Goal: Find specific fact: Find contact information

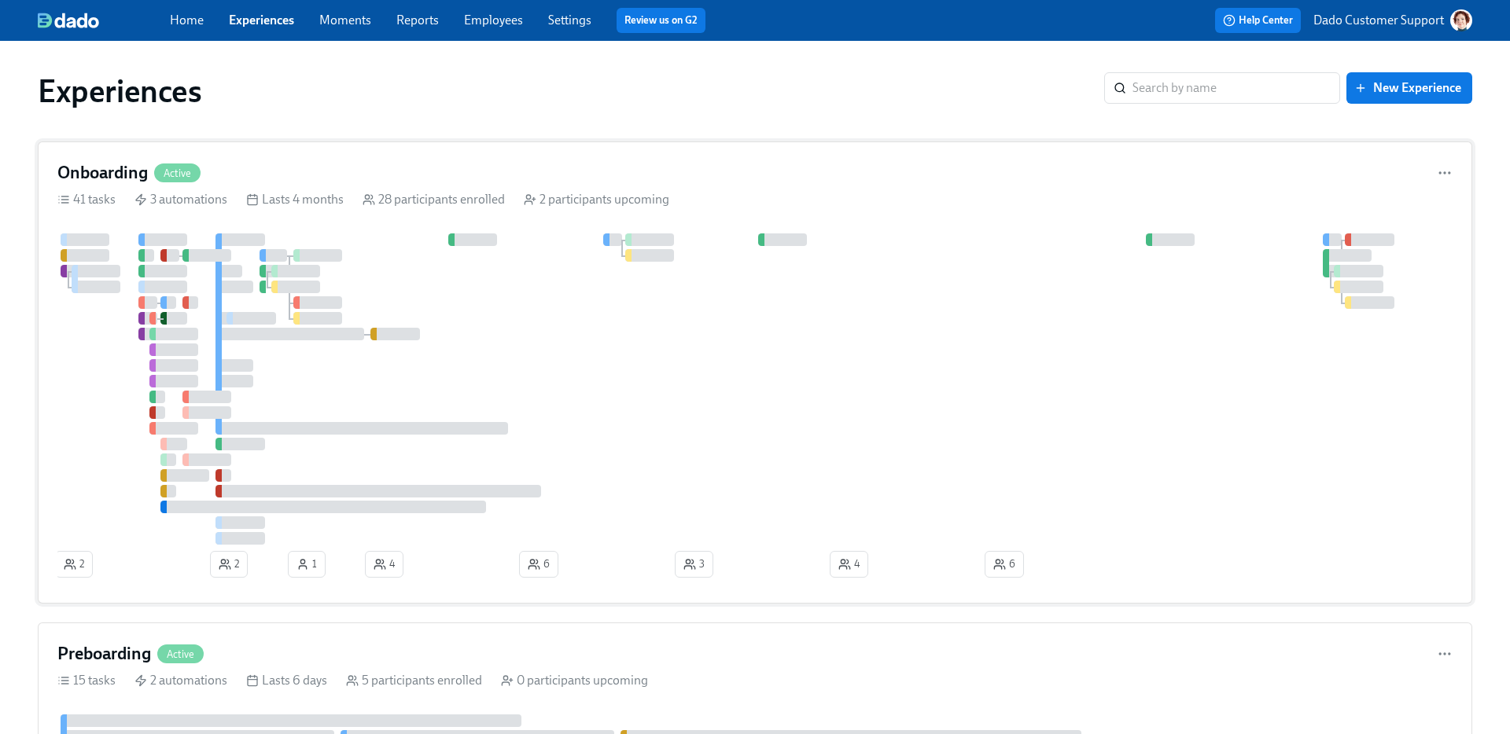
click at [581, 386] on div at bounding box center [754, 389] width 1395 height 311
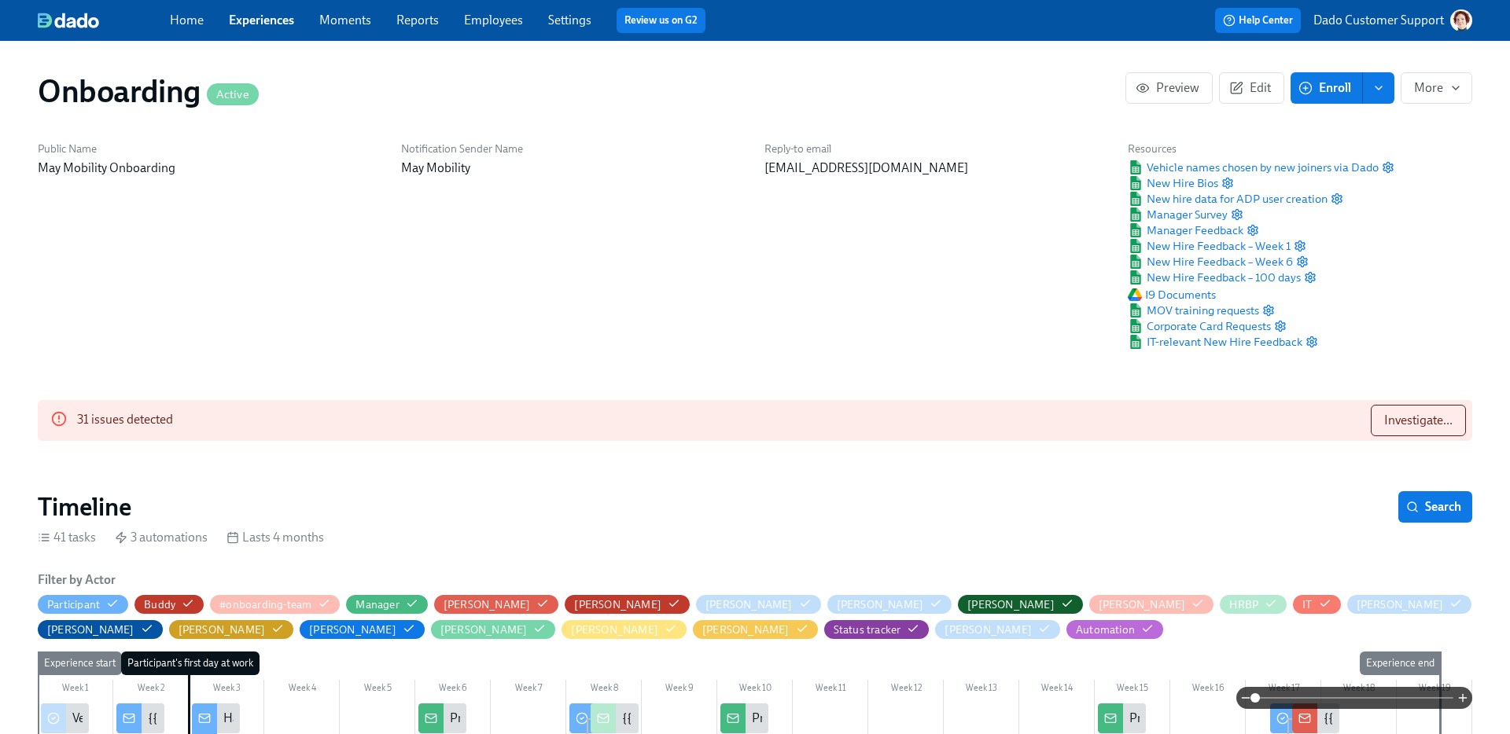
click at [275, 13] on link "Experiences" at bounding box center [261, 20] width 65 height 15
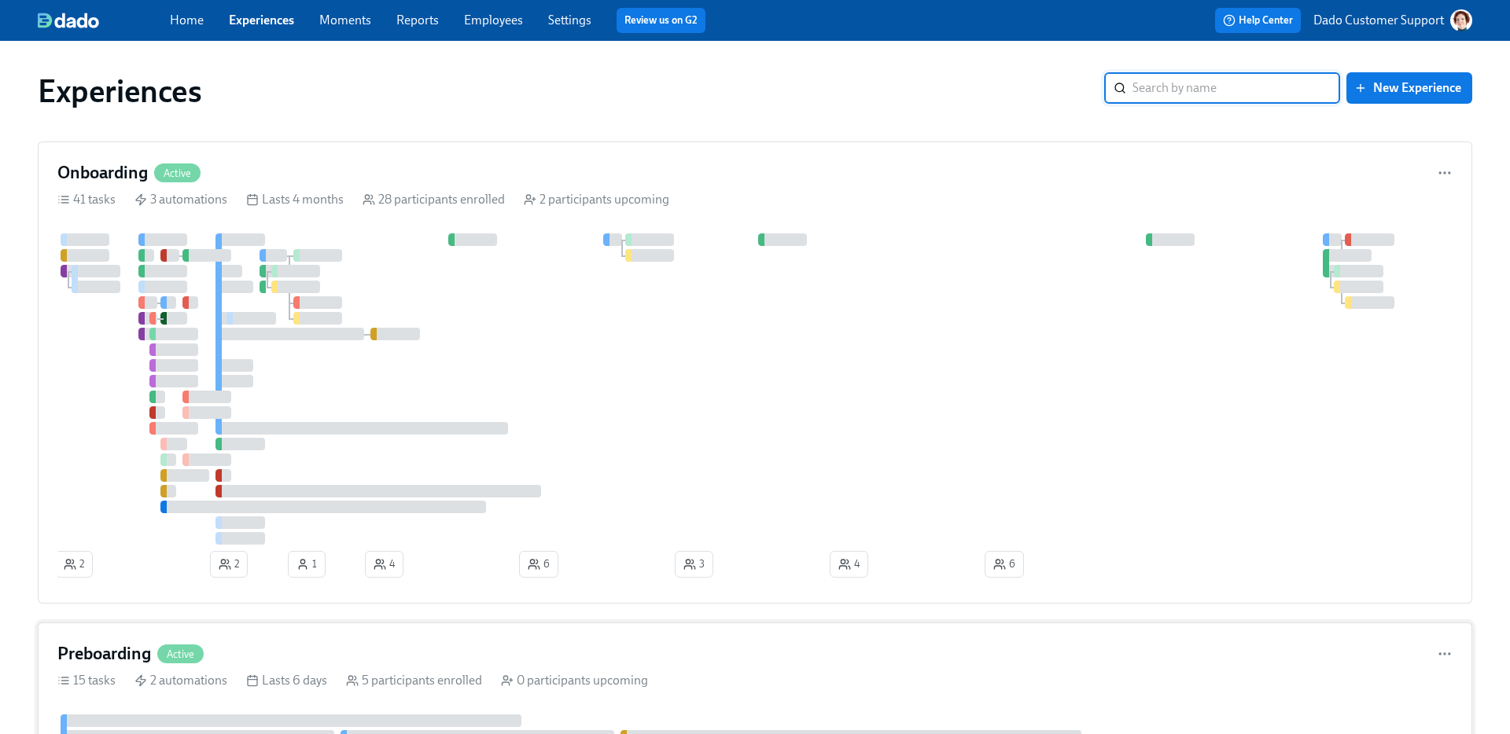
scroll to position [286, 0]
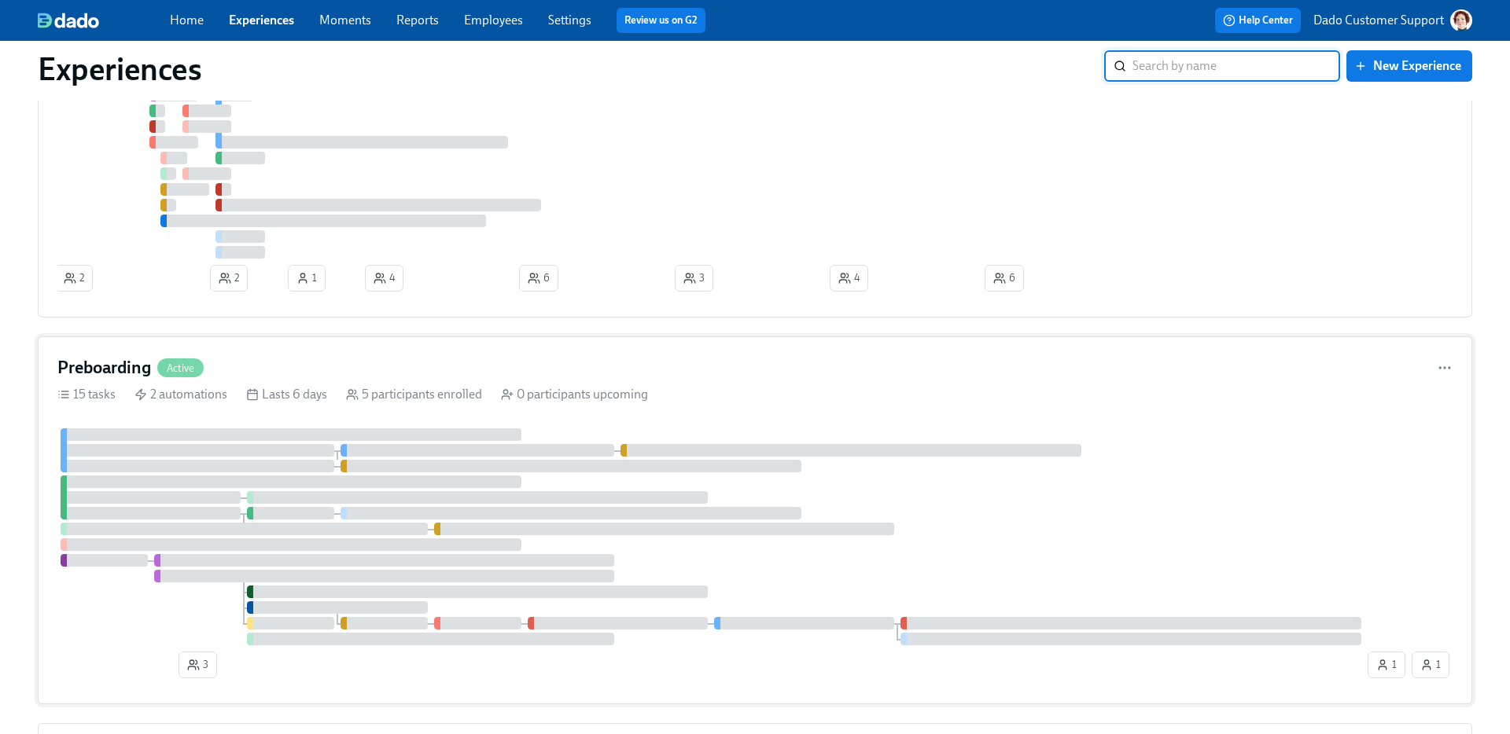
click at [308, 635] on div at bounding box center [430, 639] width 367 height 13
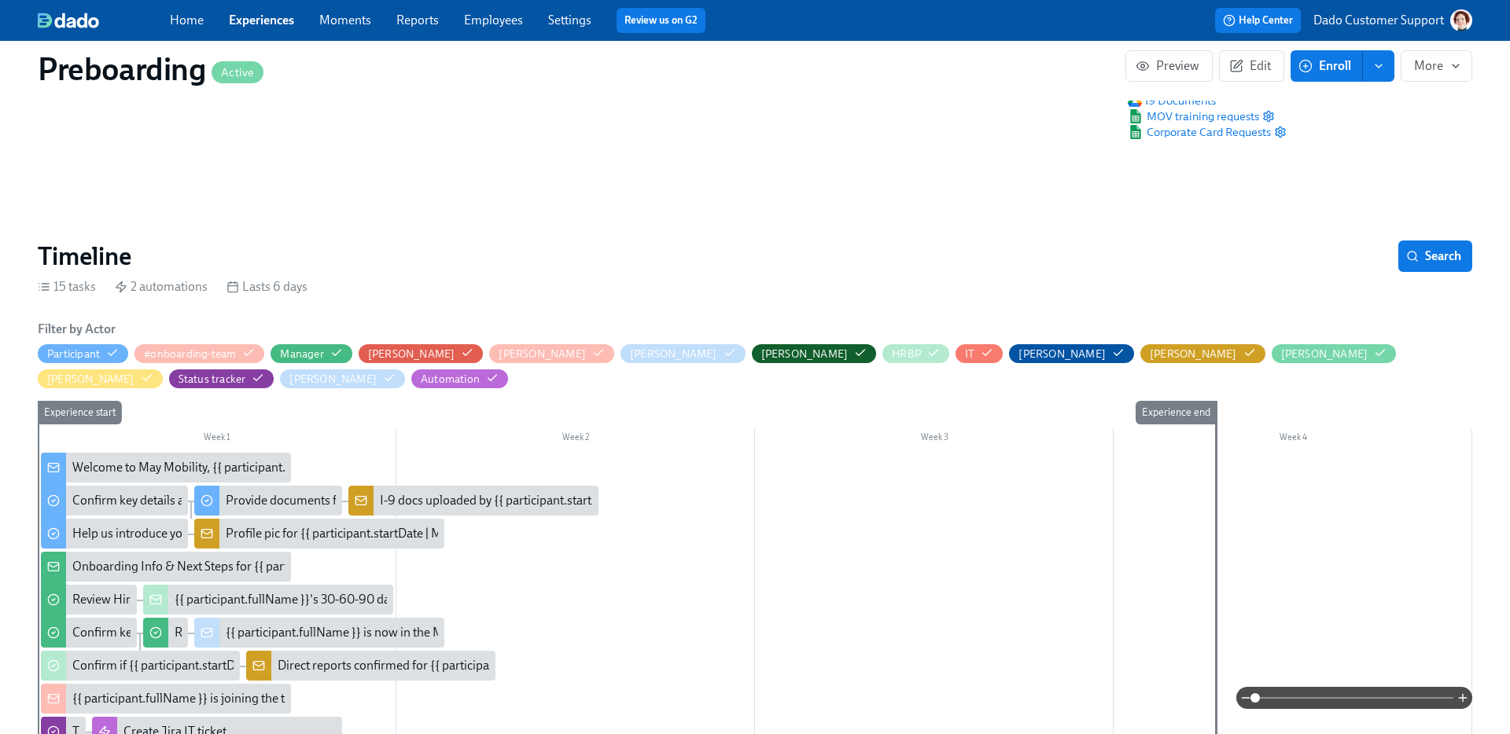
scroll to position [258, 0]
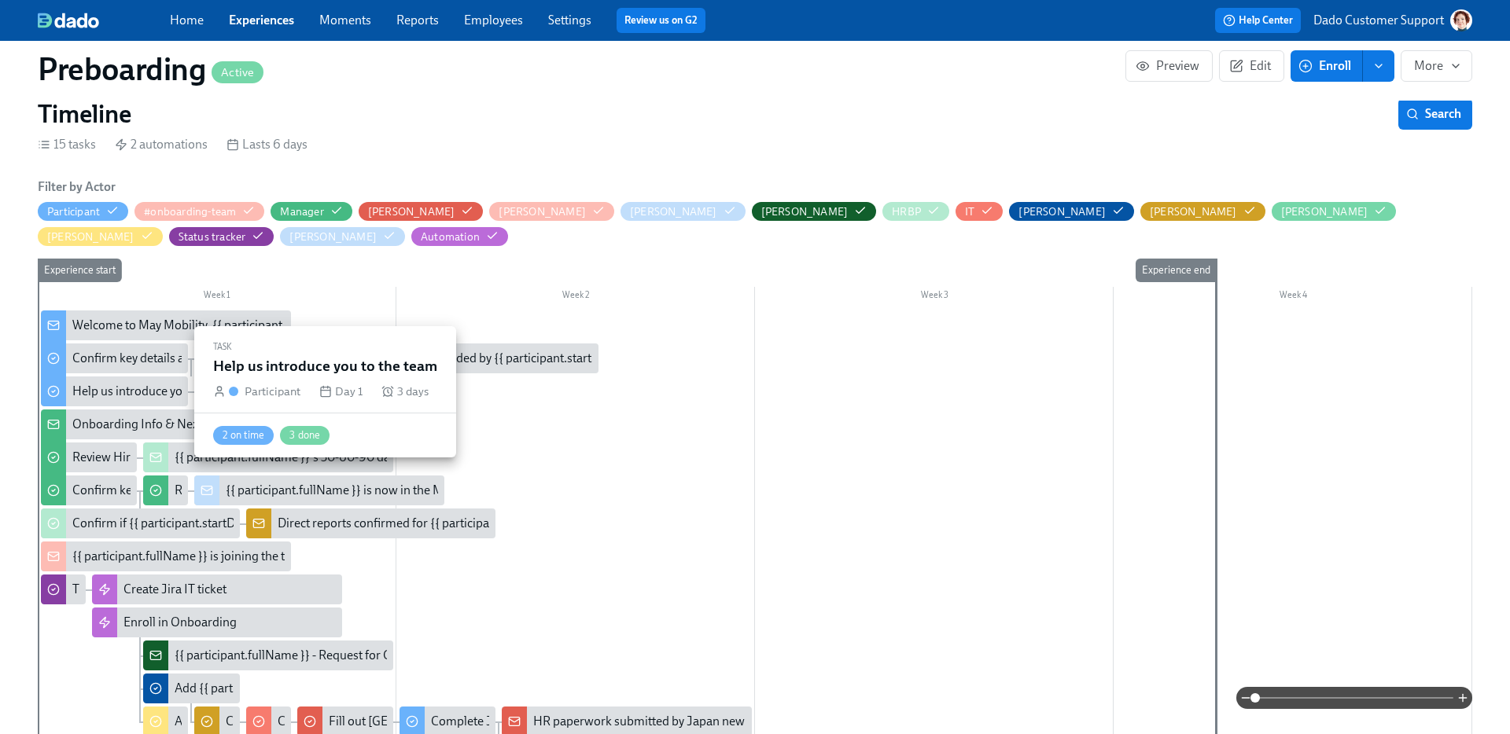
click at [93, 381] on div "Help us introduce you to the team" at bounding box center [114, 392] width 147 height 30
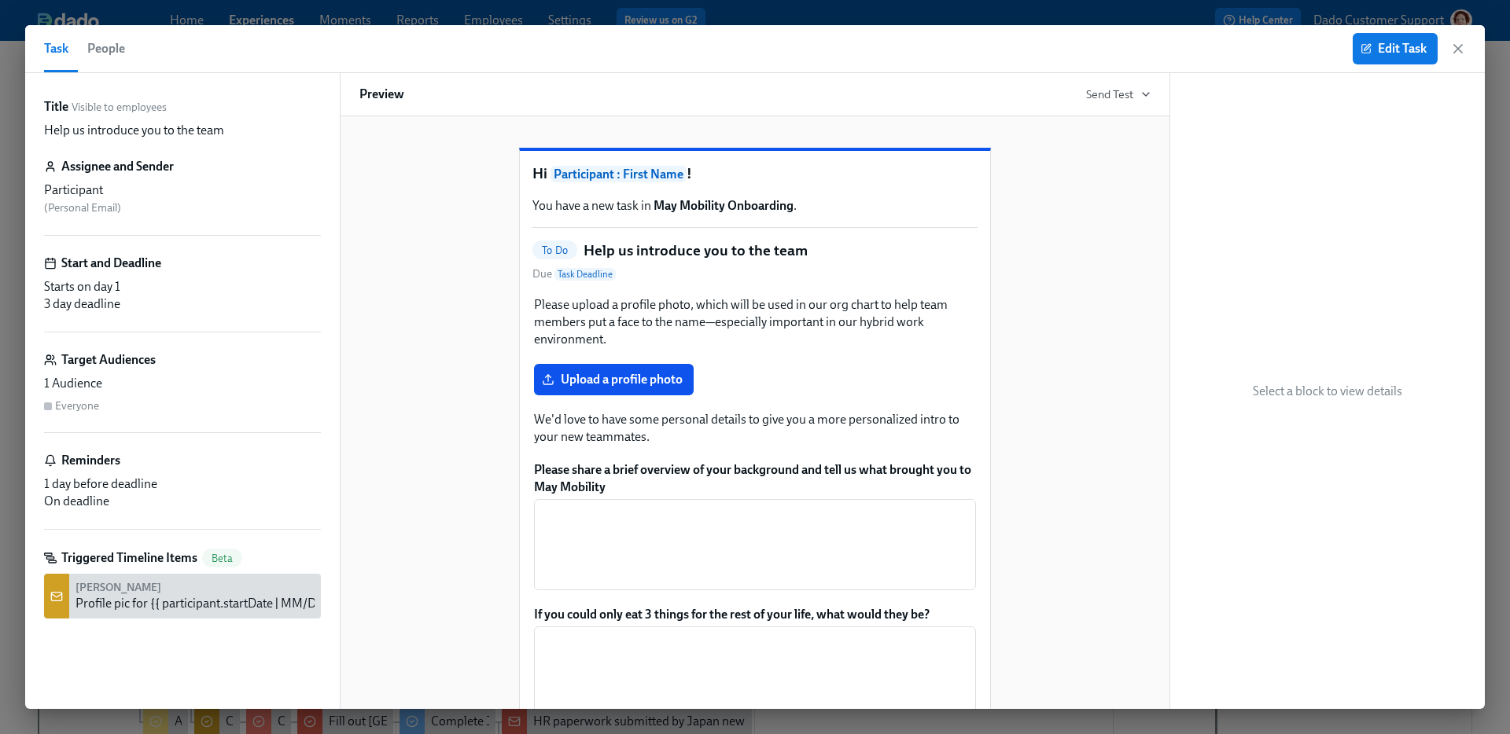
click at [105, 42] on span "People" at bounding box center [106, 49] width 38 height 22
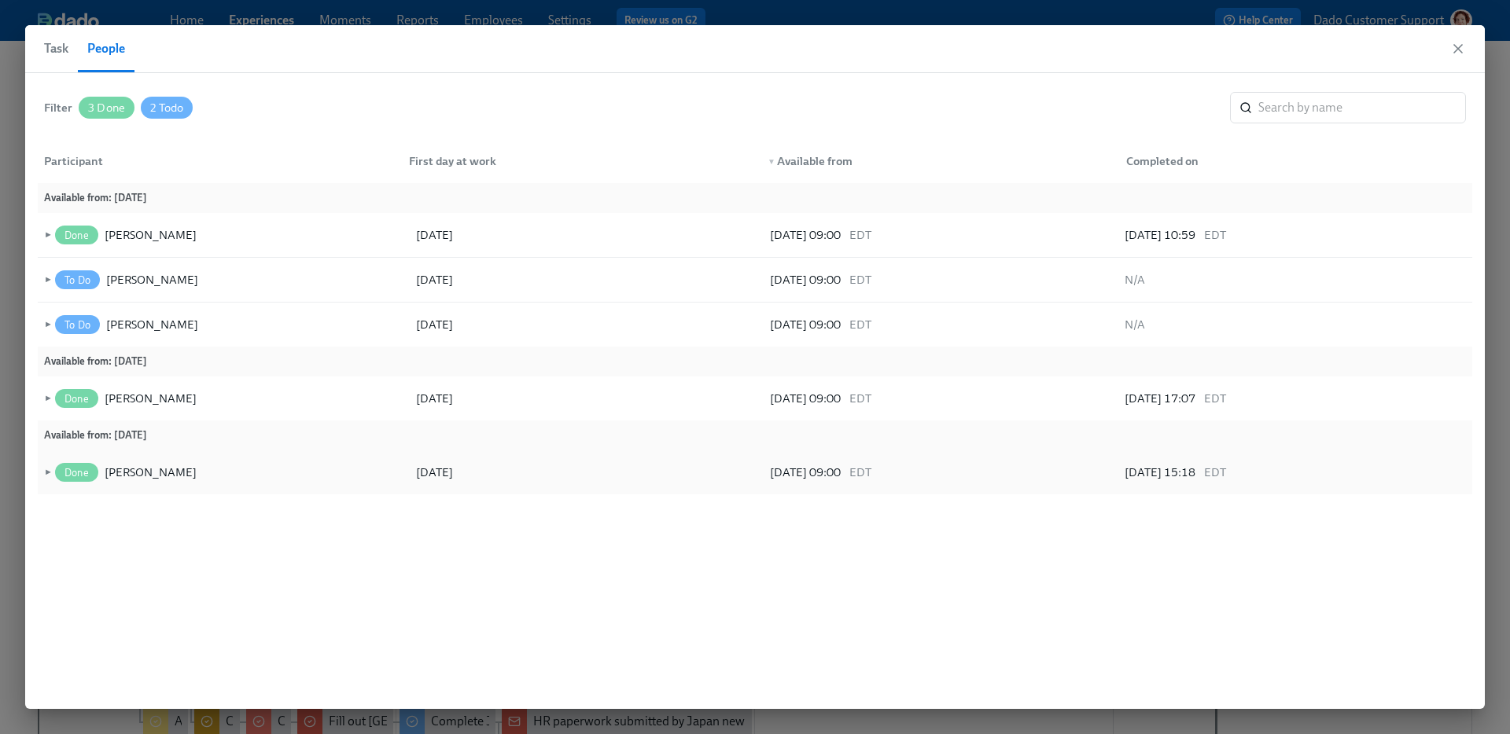
click at [38, 471] on div "► Done [PERSON_NAME] [DATE] [DATE] 09:00 EDT [DATE] 15:18 EDT" at bounding box center [755, 473] width 1434 height 44
click at [42, 473] on span "►" at bounding box center [46, 472] width 11 height 17
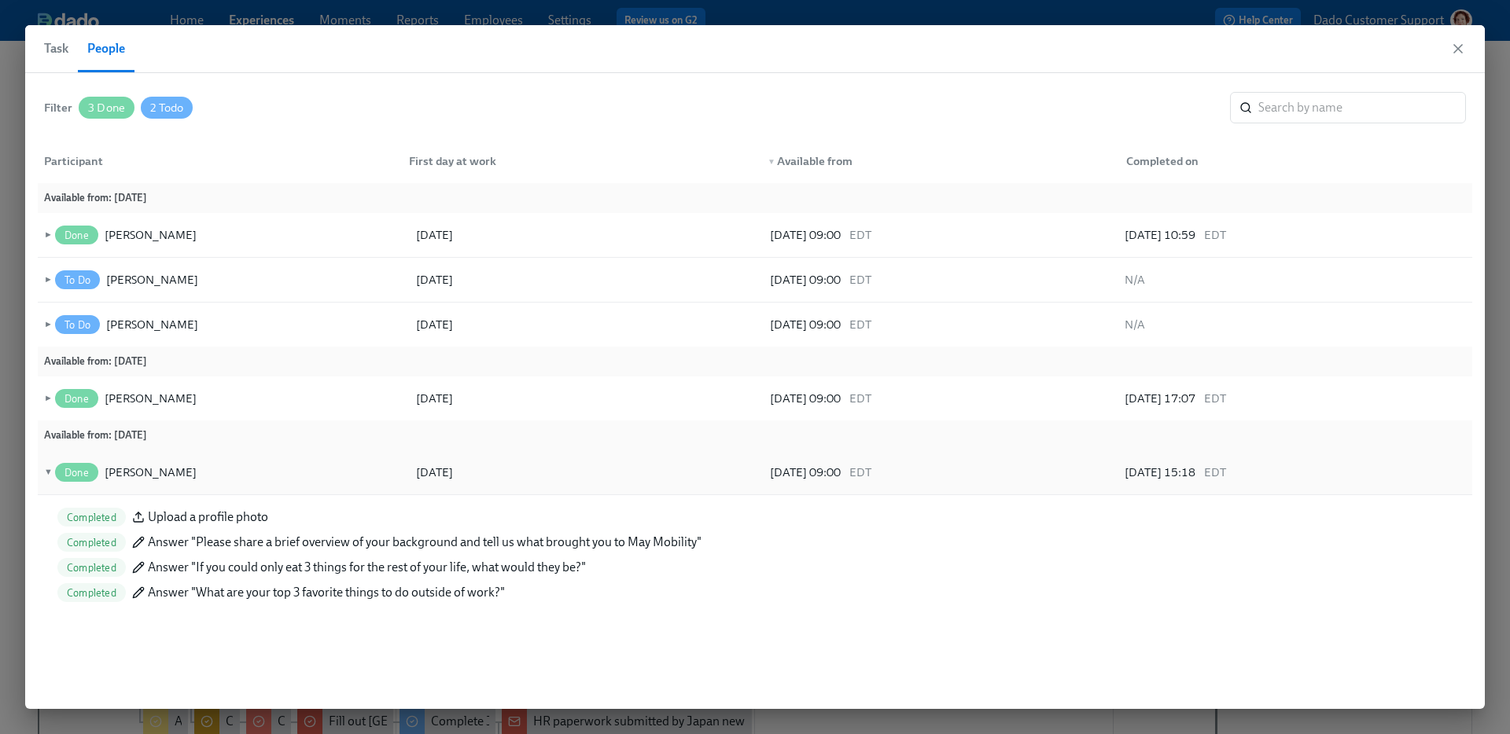
click at [42, 471] on span "▼" at bounding box center [46, 472] width 11 height 17
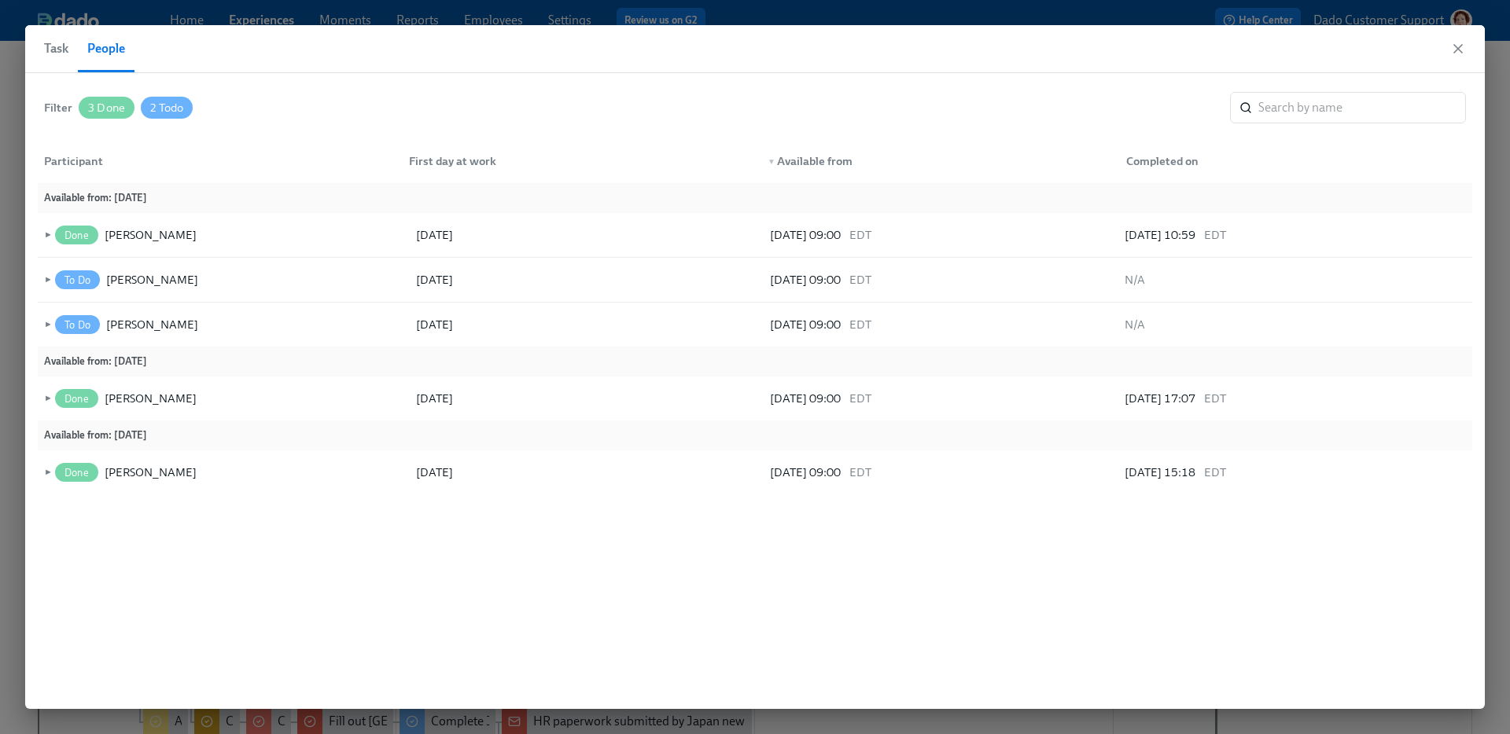
click at [198, 25] on div "Task People" at bounding box center [754, 49] width 1459 height 48
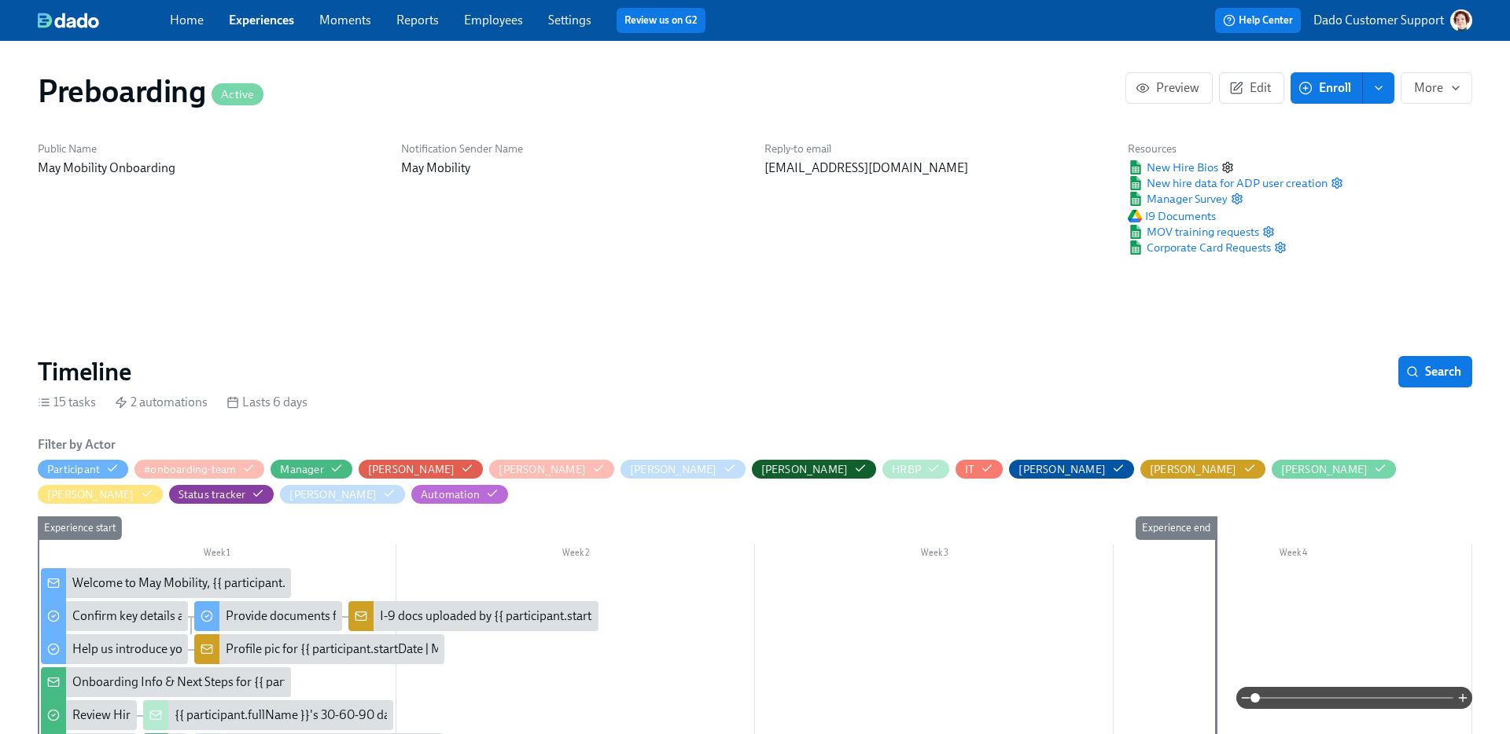
click at [1230, 164] on icon "button" at bounding box center [1227, 167] width 13 height 13
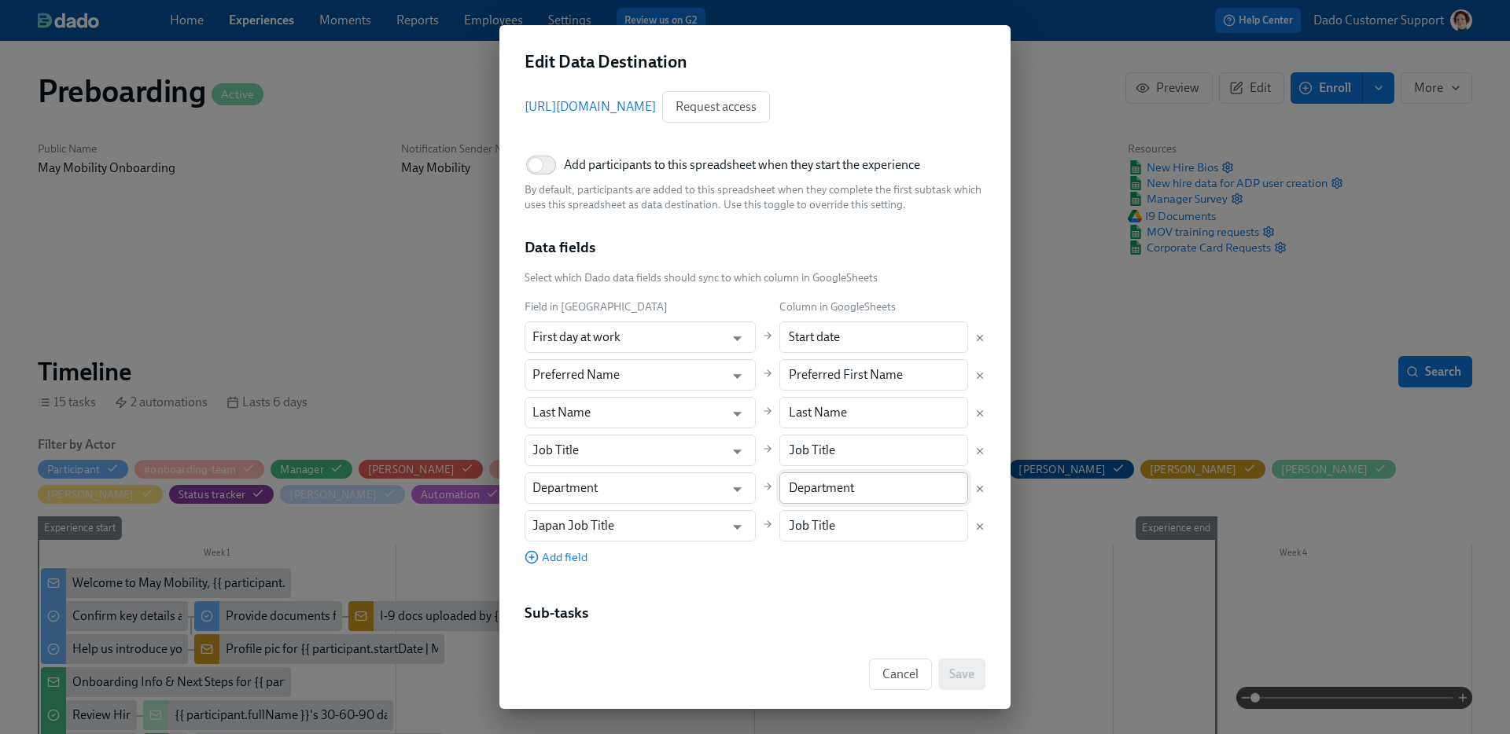
scroll to position [138, 0]
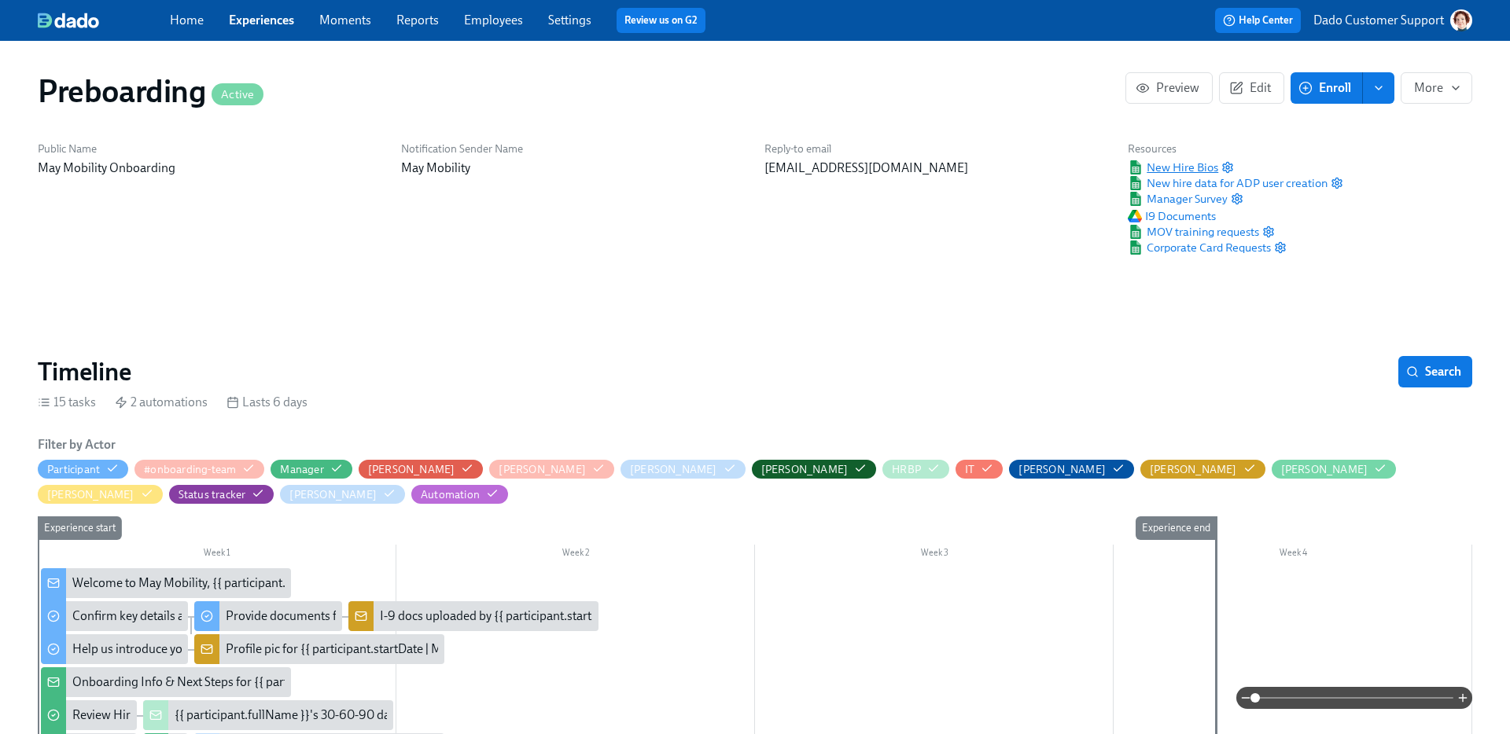
click at [1181, 167] on span "New Hire Bios" at bounding box center [1173, 168] width 90 height 16
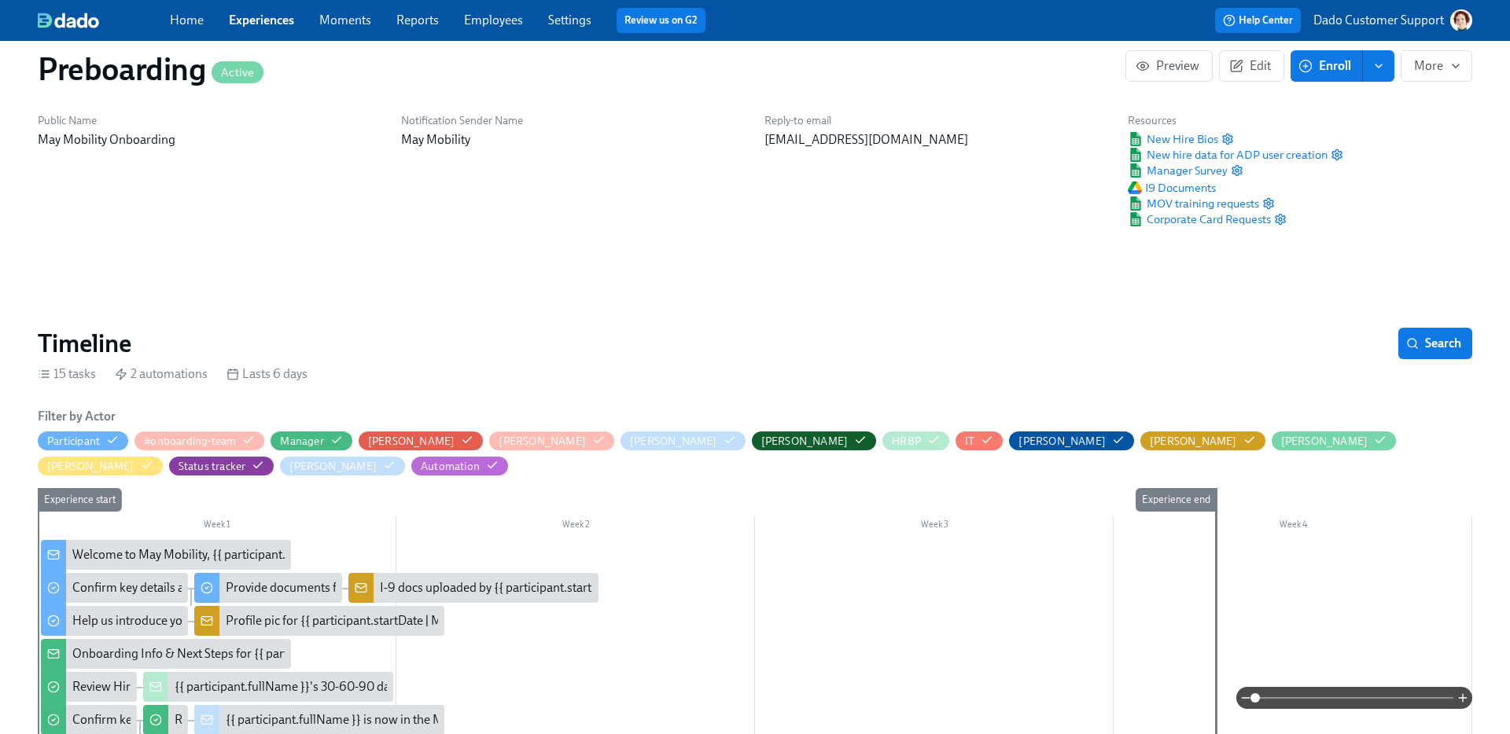
scroll to position [0, 0]
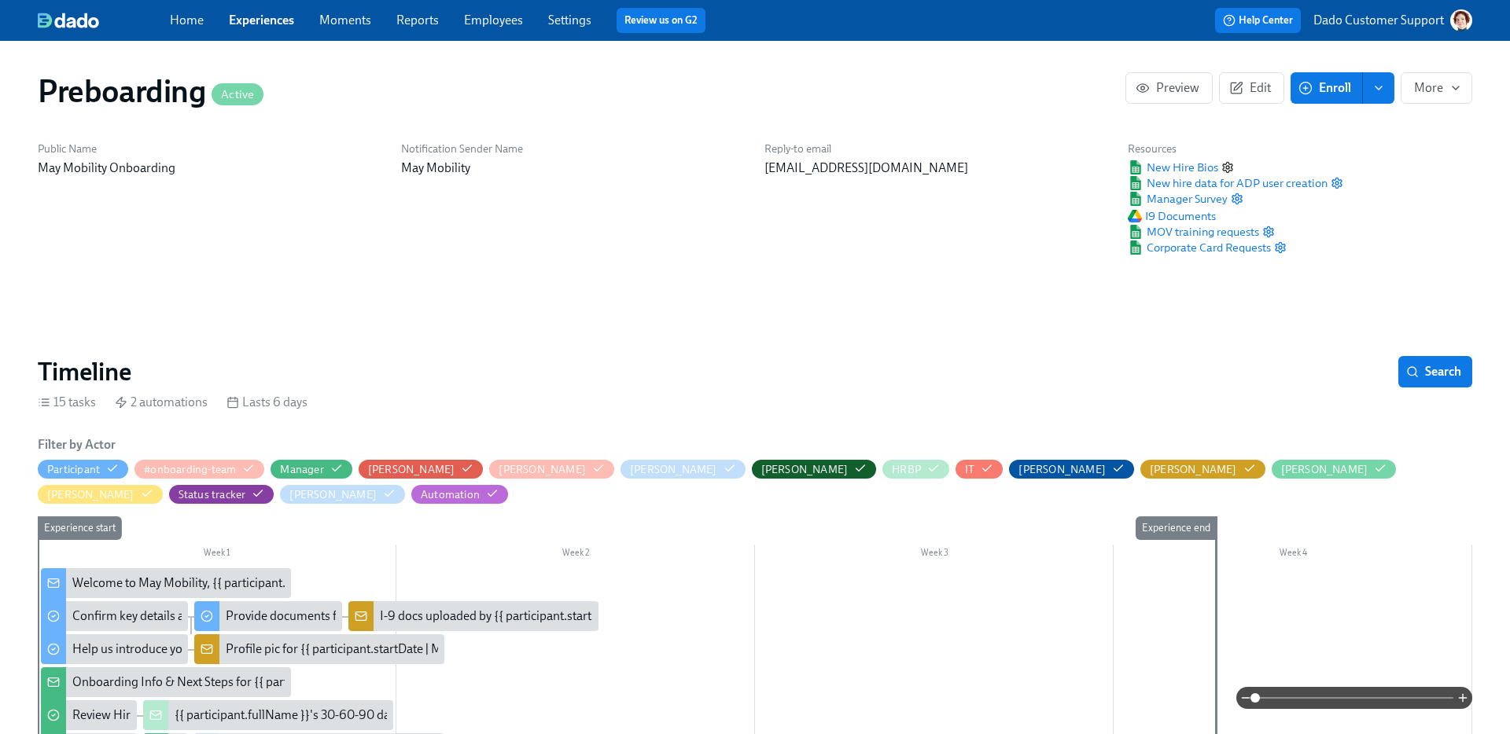
click at [1227, 166] on circle "button" at bounding box center [1227, 167] width 3 height 3
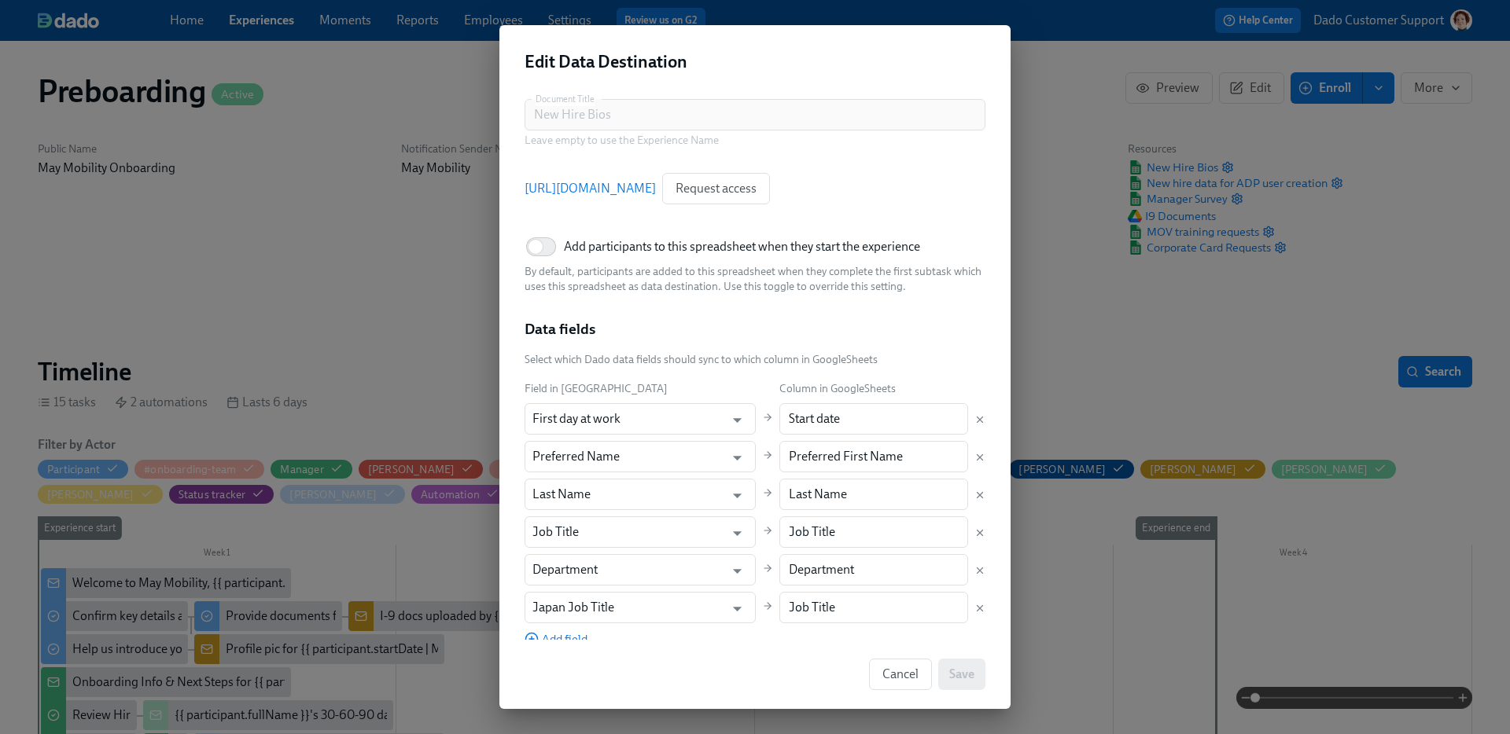
click at [656, 184] on link "[URL][DOMAIN_NAME]" at bounding box center [589, 188] width 131 height 17
click at [656, 188] on link "[URL][DOMAIN_NAME]" at bounding box center [589, 188] width 131 height 17
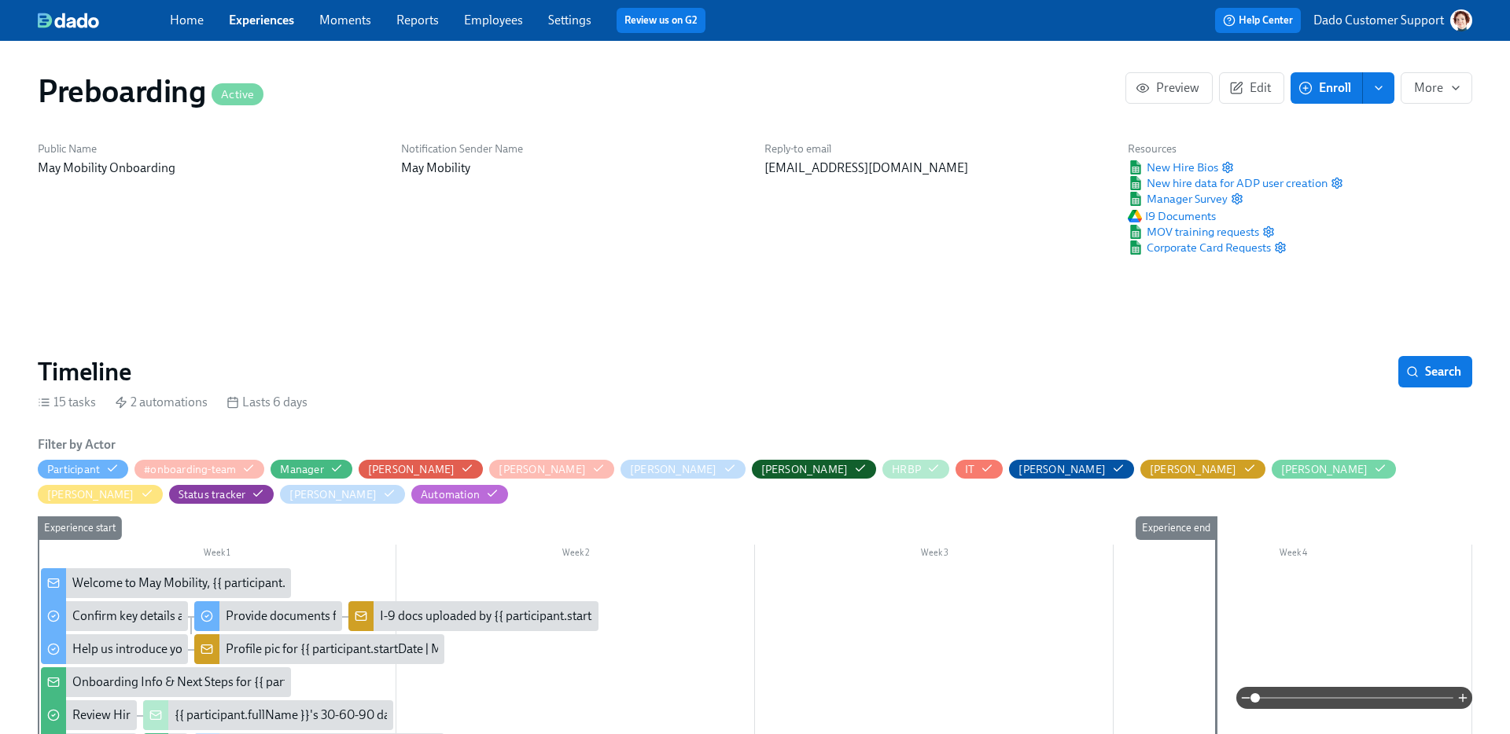
click at [492, 24] on link "Employees" at bounding box center [493, 20] width 59 height 15
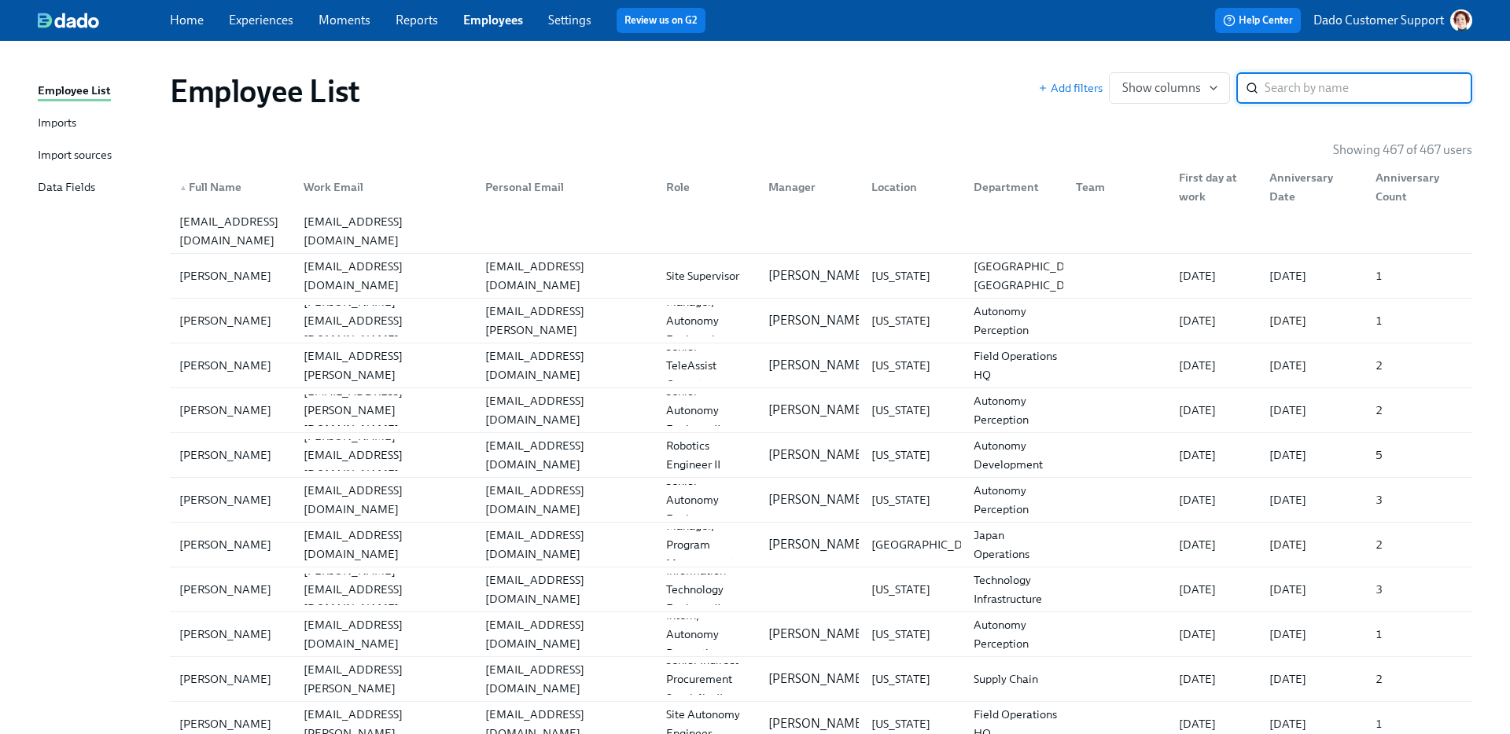
paste input "[PERSON_NAME]"
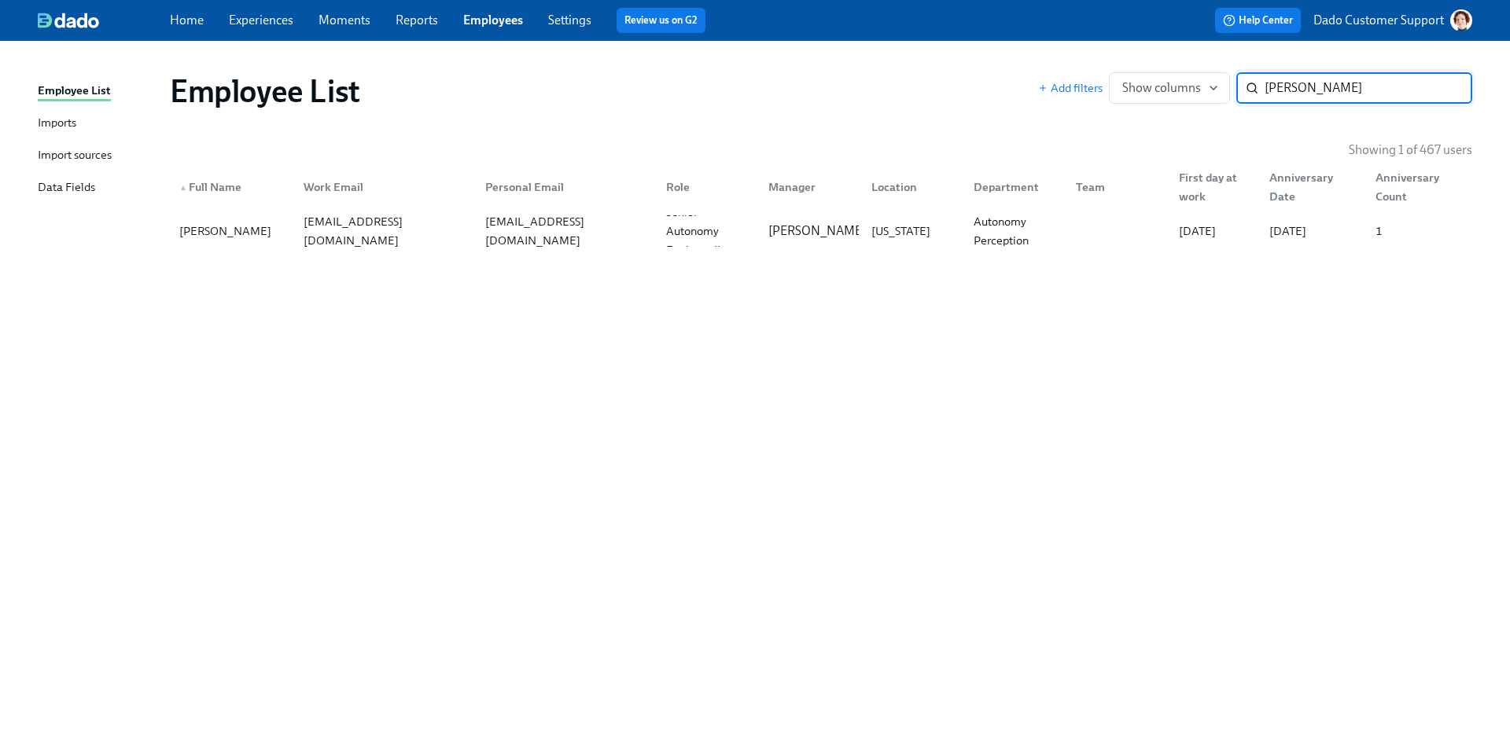
type input "[PERSON_NAME]"
click at [488, 204] on div "▲ Full Name Work Email Personal Email Role Manager Location Department Team Fir…" at bounding box center [821, 184] width 1302 height 50
click at [432, 240] on div "[EMAIL_ADDRESS][DOMAIN_NAME]" at bounding box center [384, 231] width 175 height 38
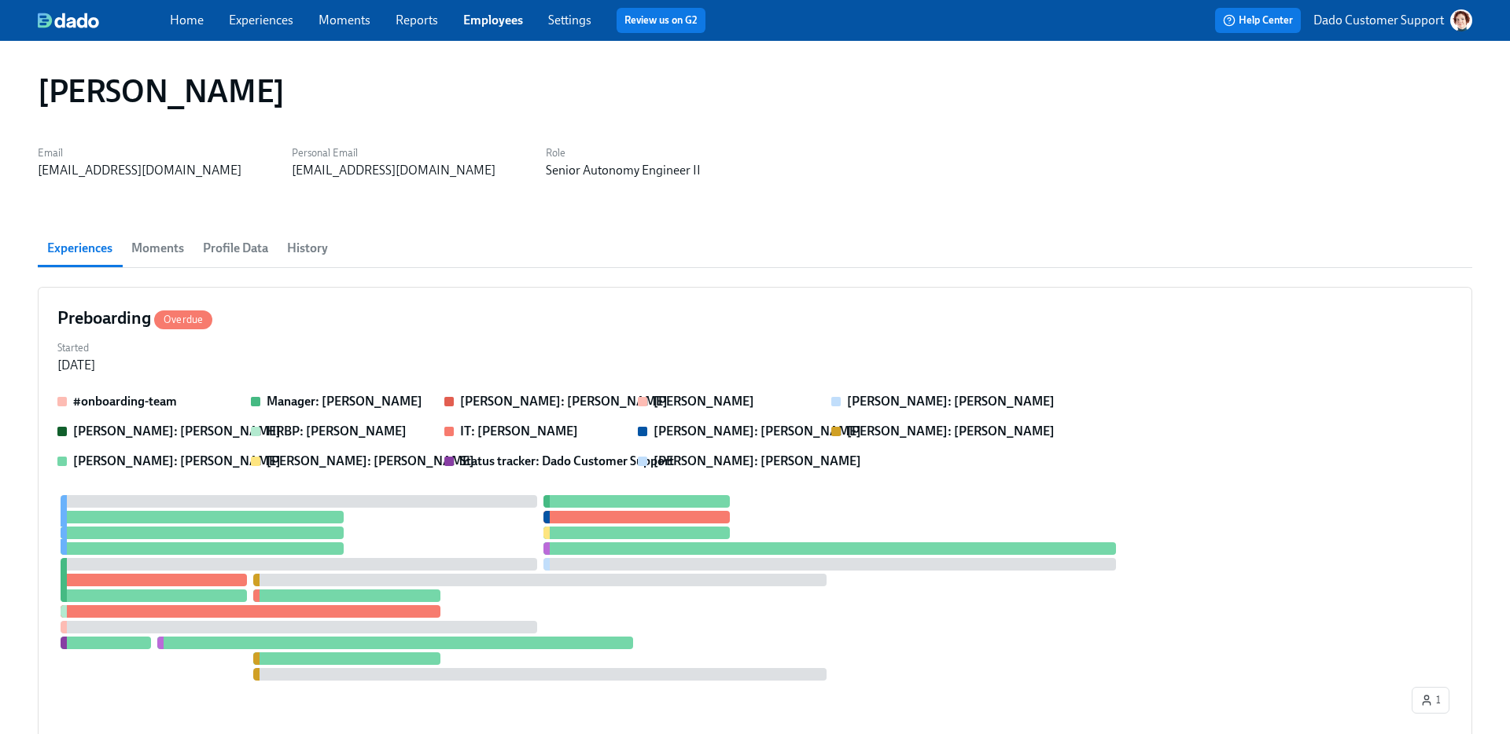
click at [265, 237] on span "Profile Data" at bounding box center [235, 248] width 65 height 22
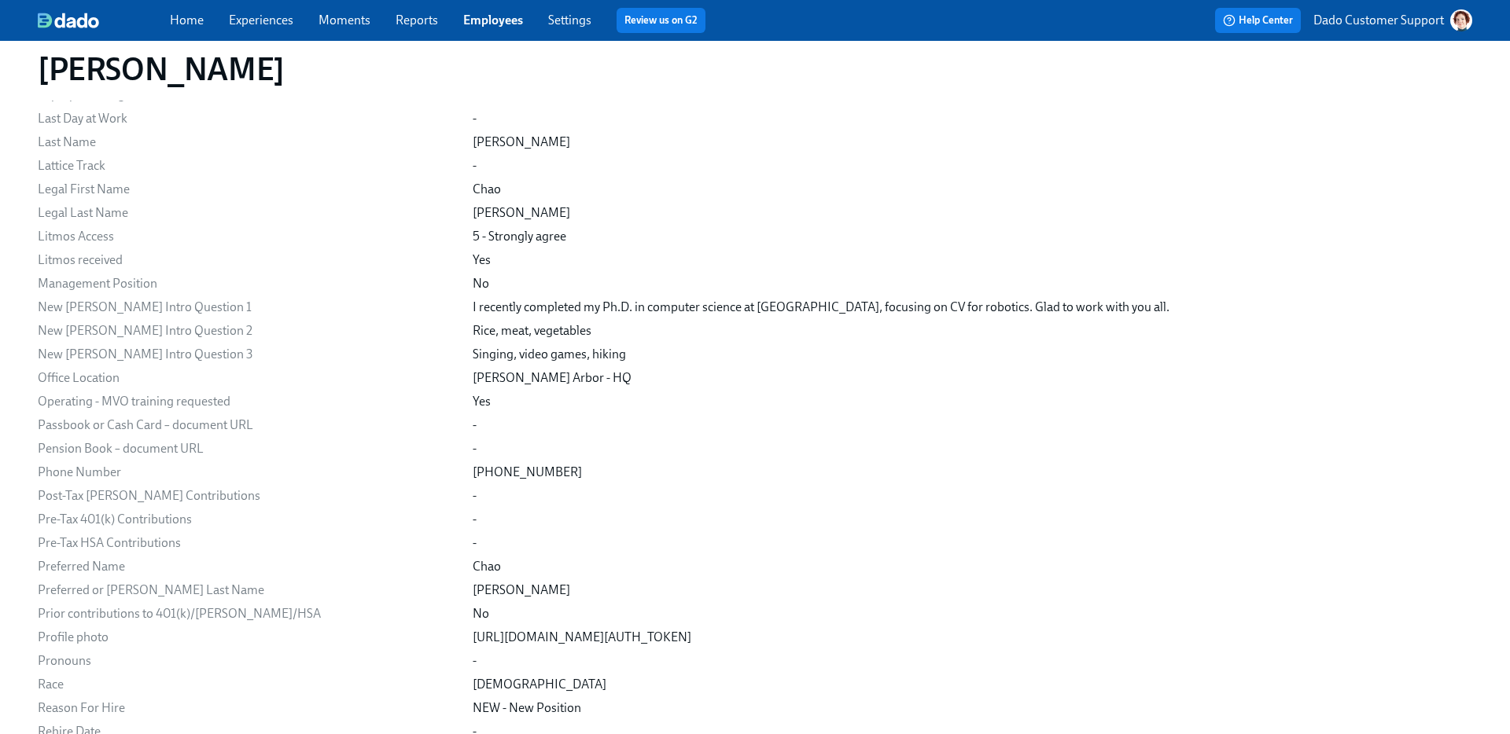
scroll to position [1725, 0]
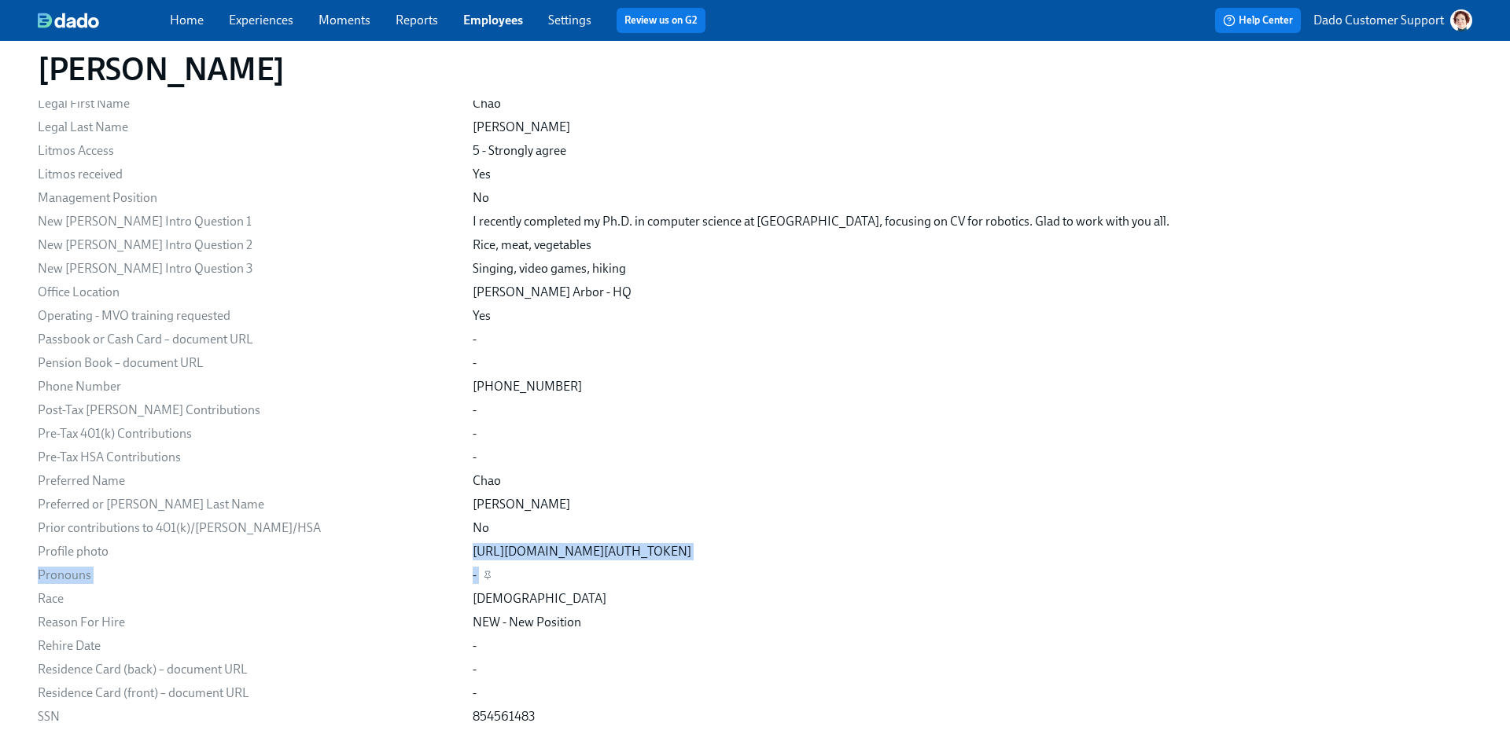
drag, startPoint x: 424, startPoint y: 549, endPoint x: 1198, endPoint y: 567, distance: 773.9
copy div "[URL][DOMAIN_NAME][AUTH_TOKEN] Pronouns -"
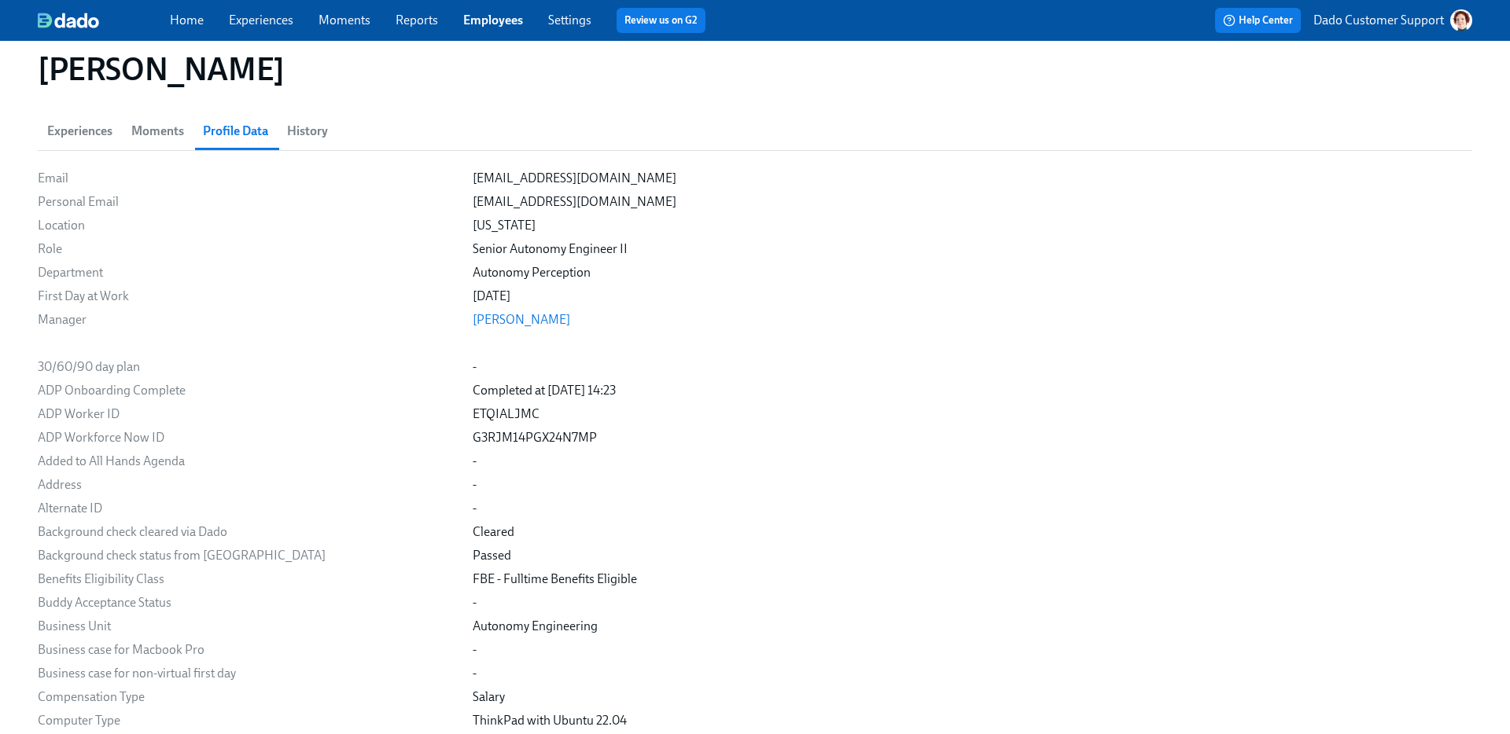
scroll to position [0, 0]
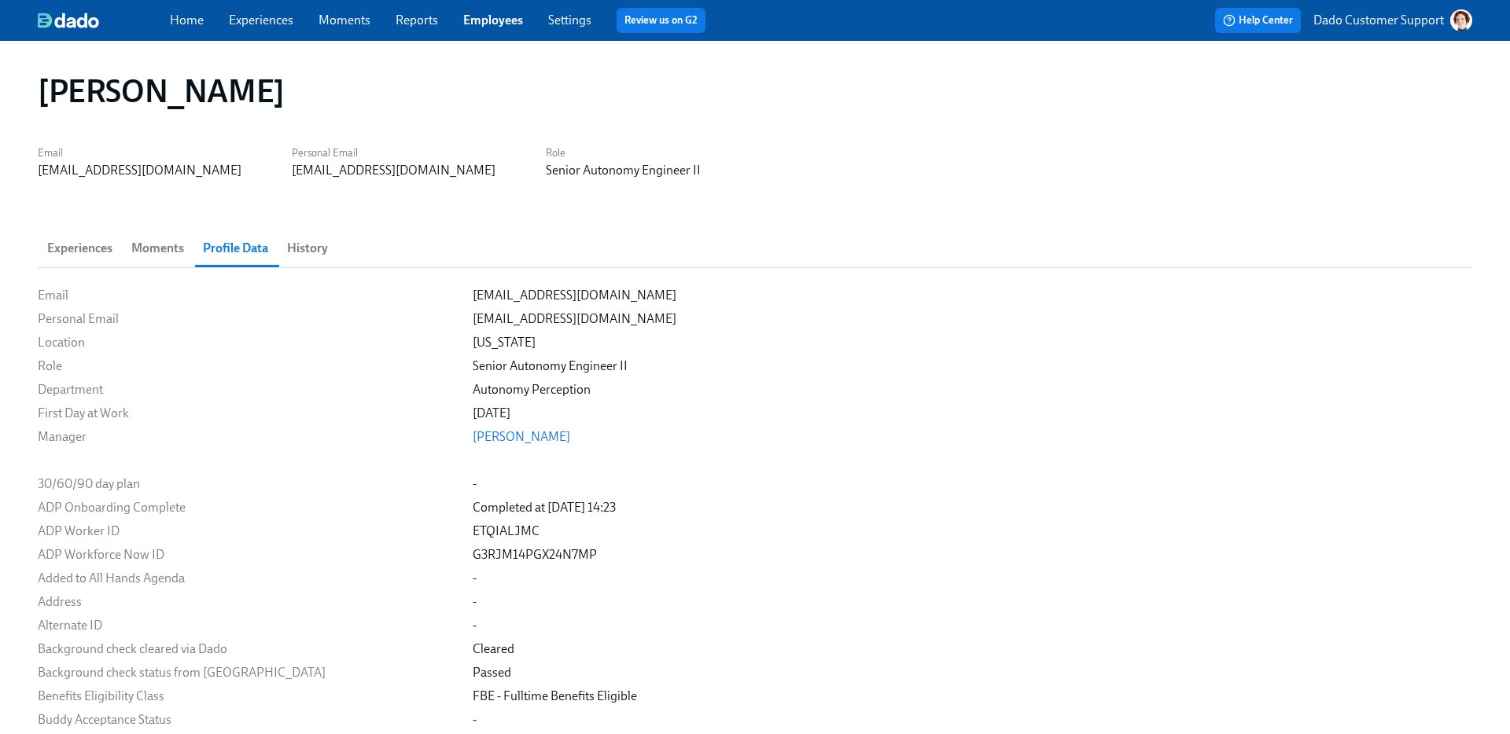
click at [86, 252] on span "Experiences" at bounding box center [79, 248] width 65 height 22
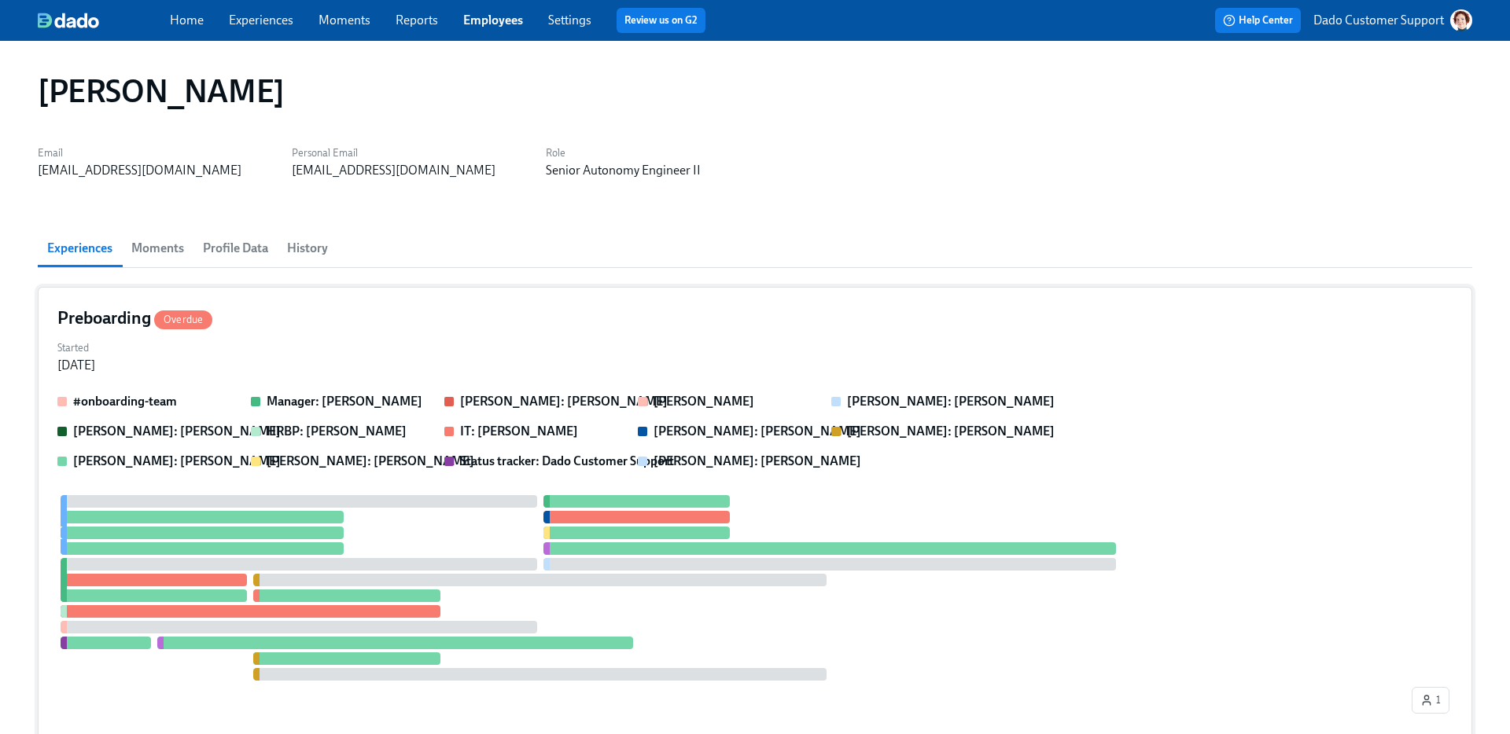
scroll to position [143, 0]
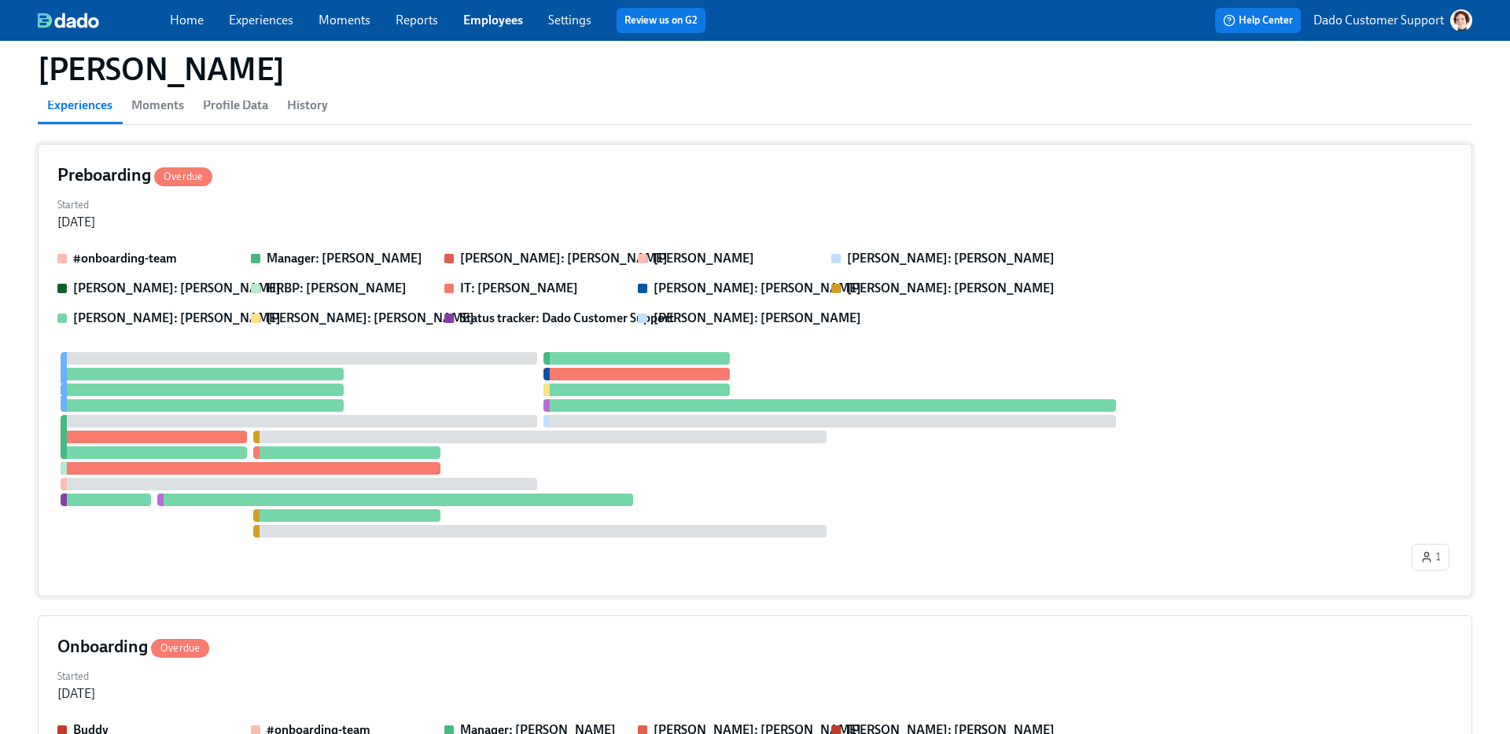
click at [271, 433] on div at bounding box center [539, 437] width 572 height 13
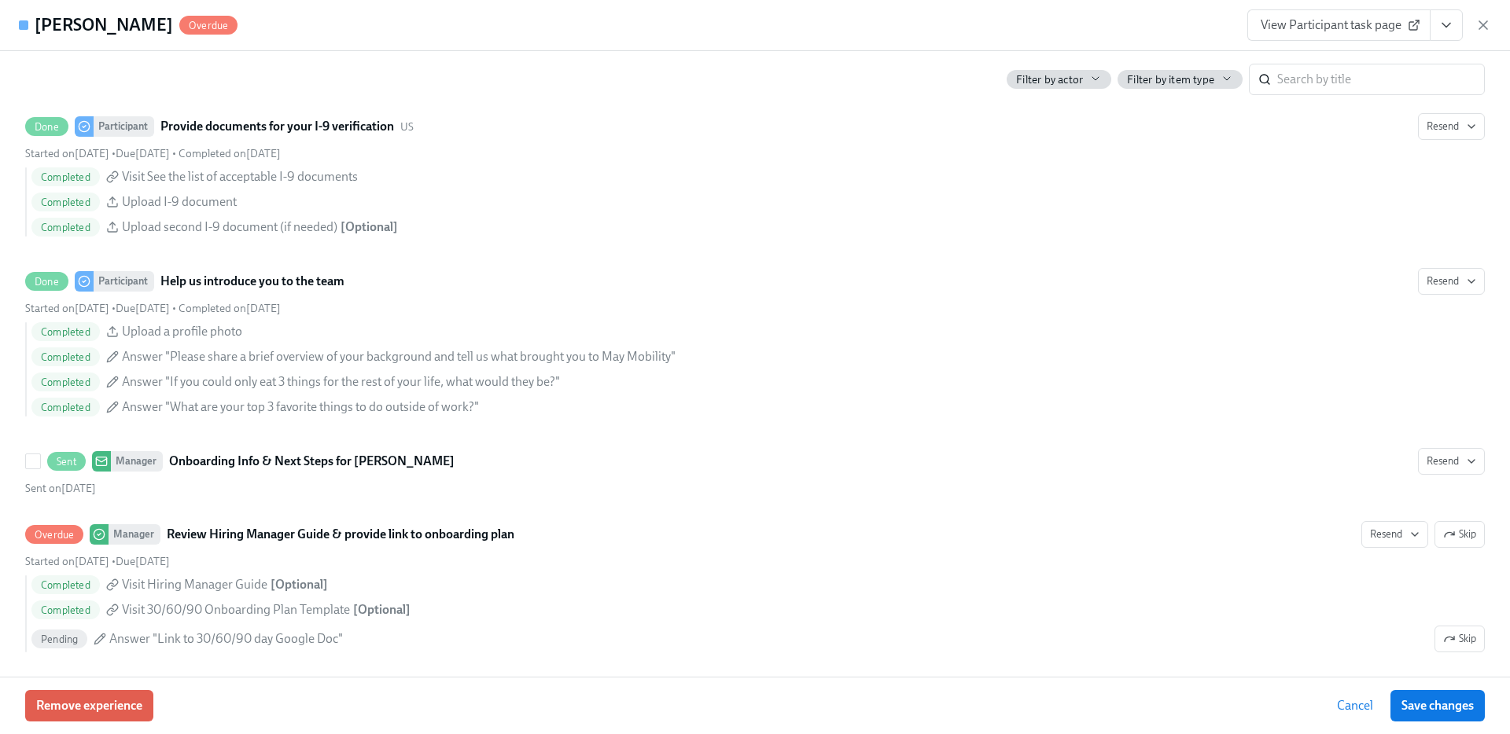
scroll to position [1355, 0]
click at [1479, 24] on icon "button" at bounding box center [1483, 25] width 16 height 16
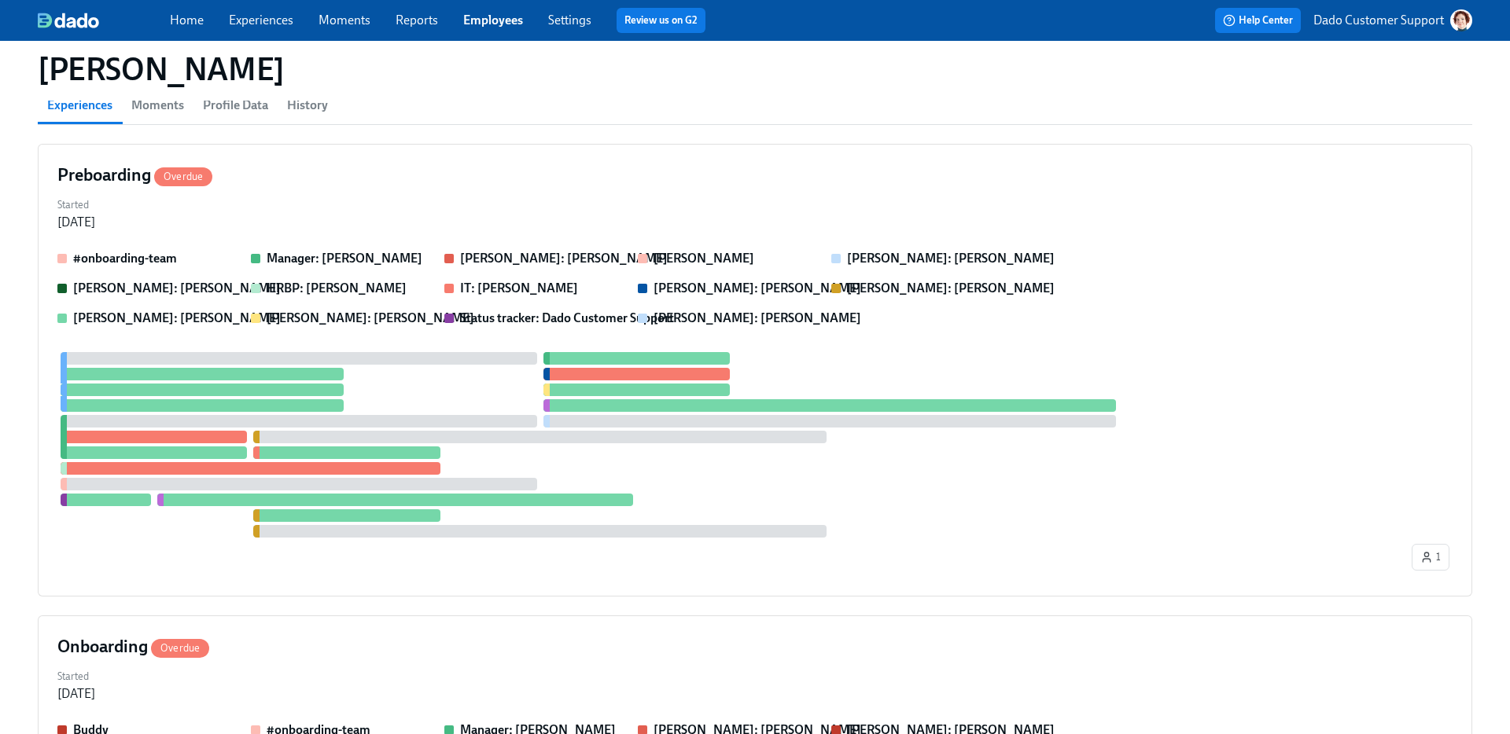
click at [259, 28] on span "Experiences" at bounding box center [261, 20] width 64 height 17
click at [247, 19] on link "Experiences" at bounding box center [261, 20] width 64 height 15
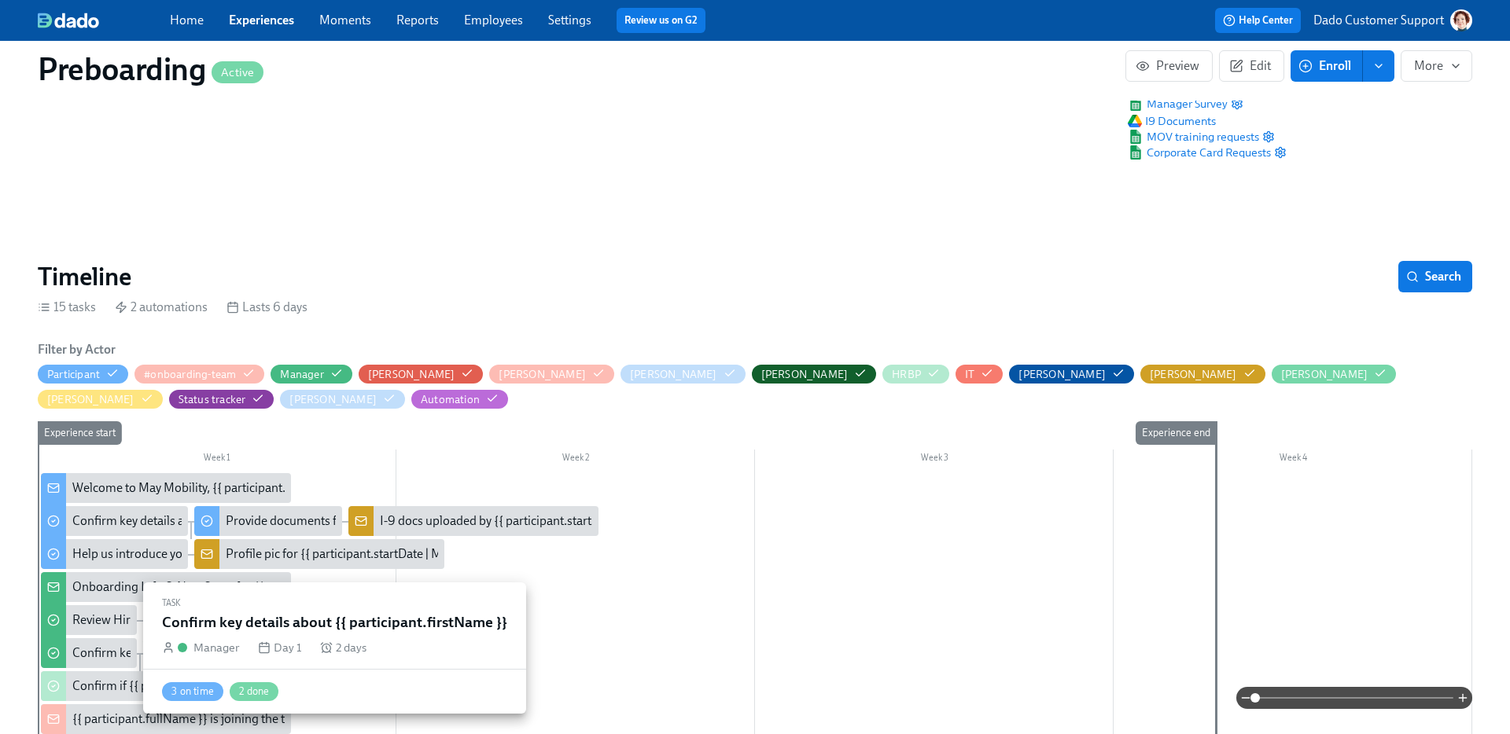
scroll to position [101, 0]
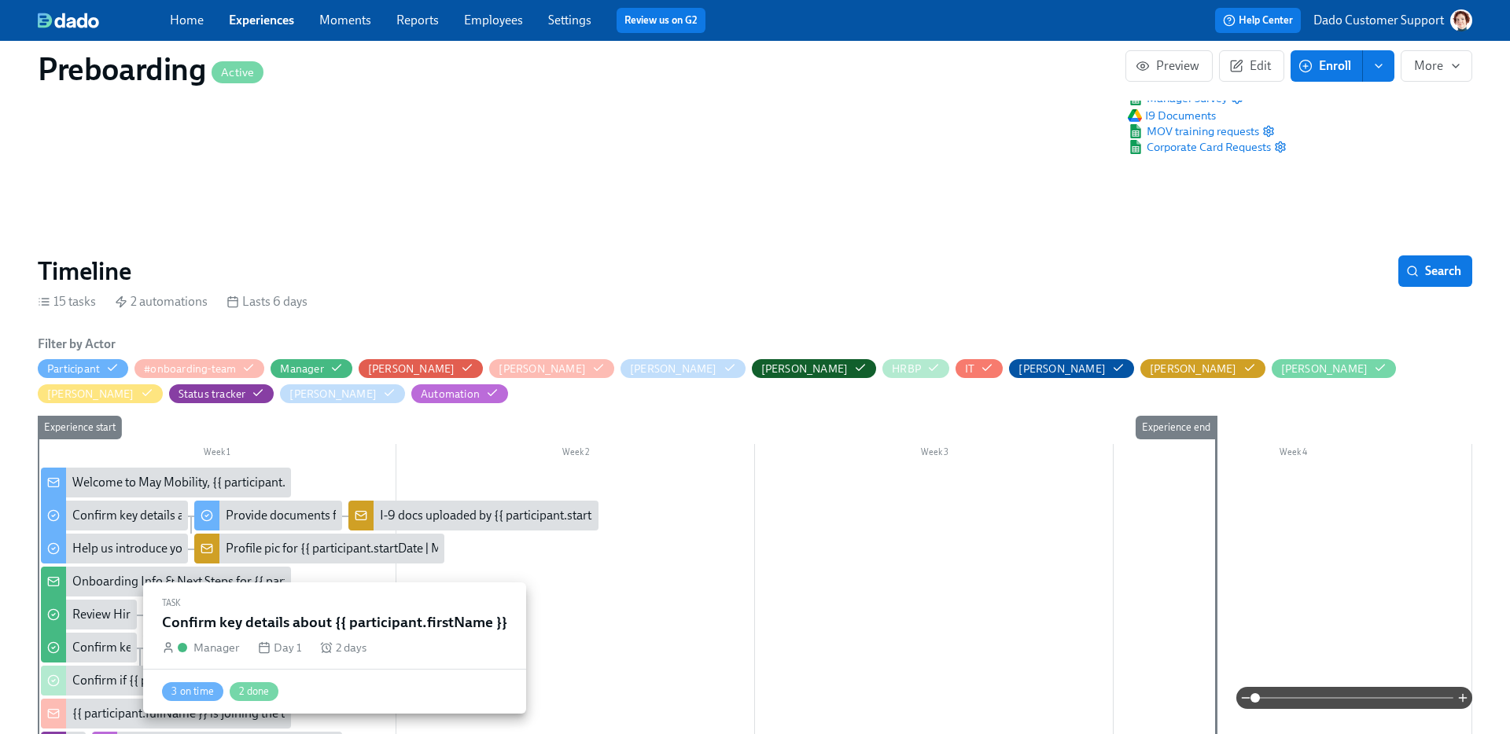
click at [104, 650] on div "Confirm key details about {{ participant.firstName }}" at bounding box center [211, 647] width 278 height 17
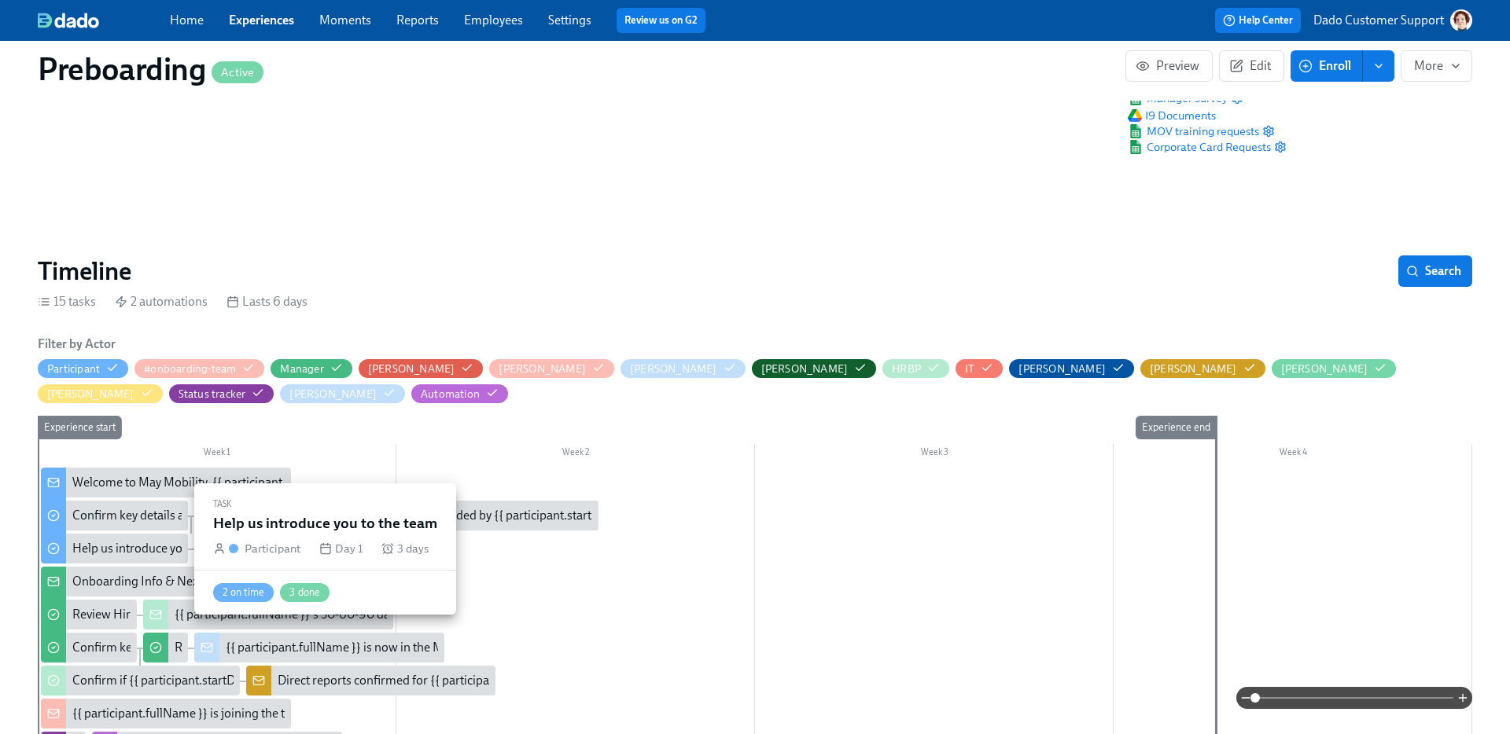
click at [138, 540] on div "Help us introduce you to the team" at bounding box center [162, 548] width 180 height 17
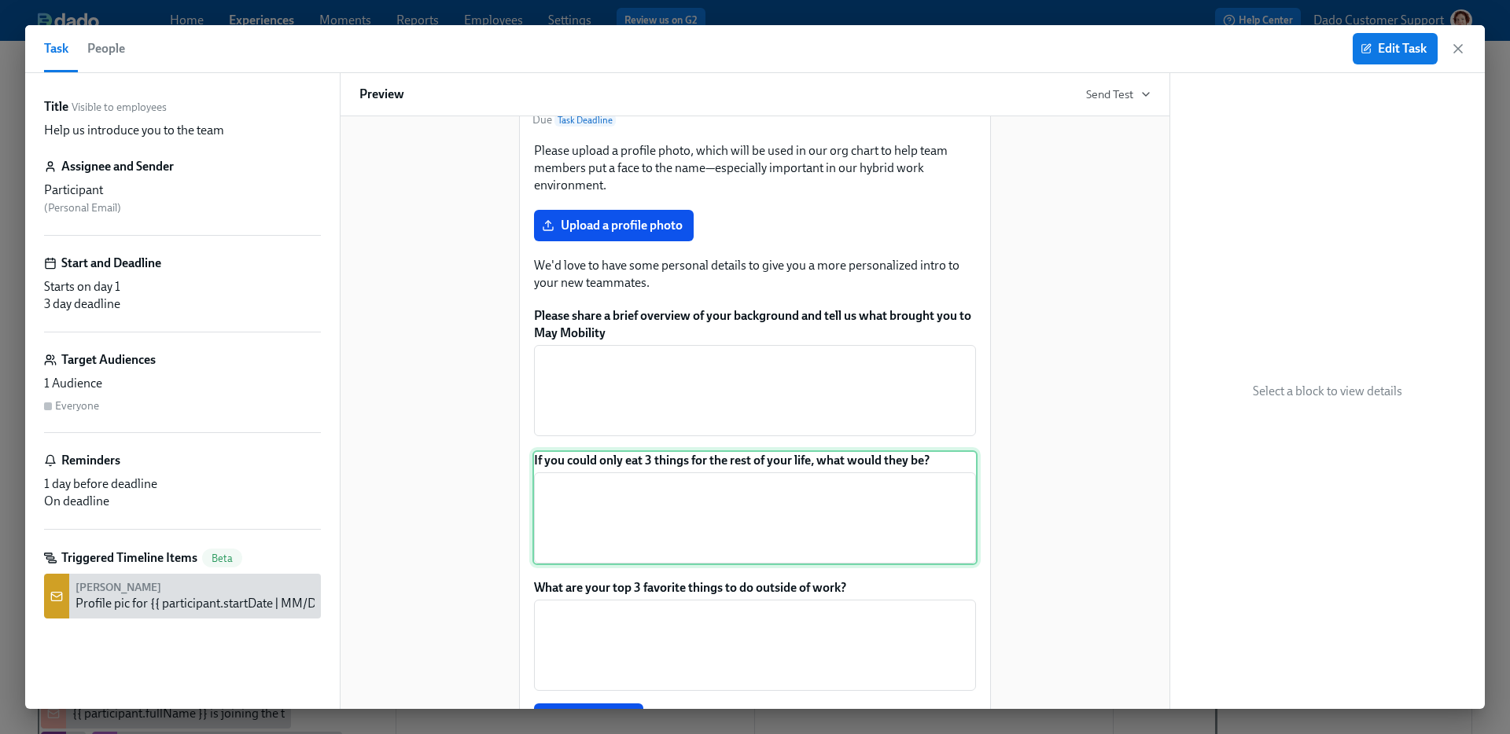
scroll to position [149, 0]
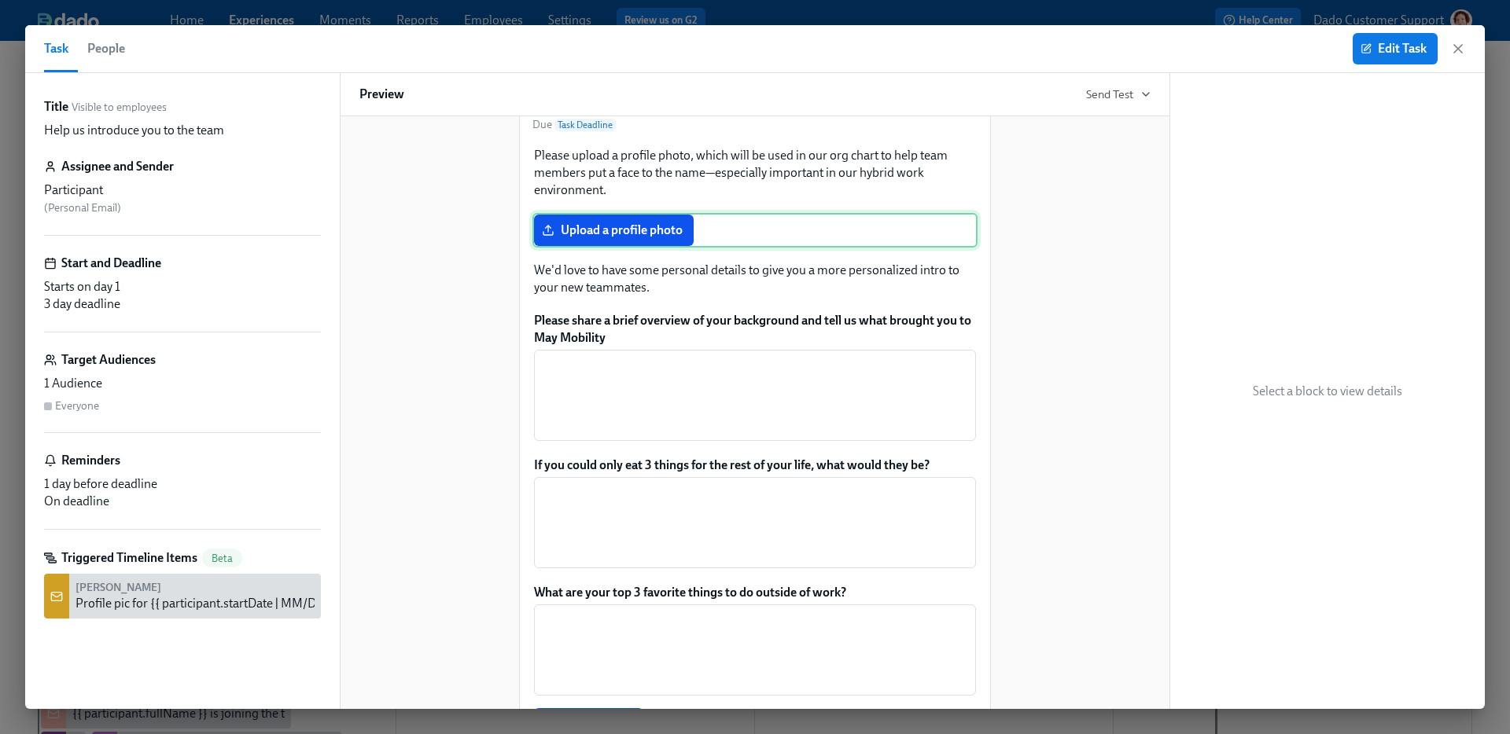
click at [664, 248] on div "Upload a profile photo" at bounding box center [754, 230] width 445 height 35
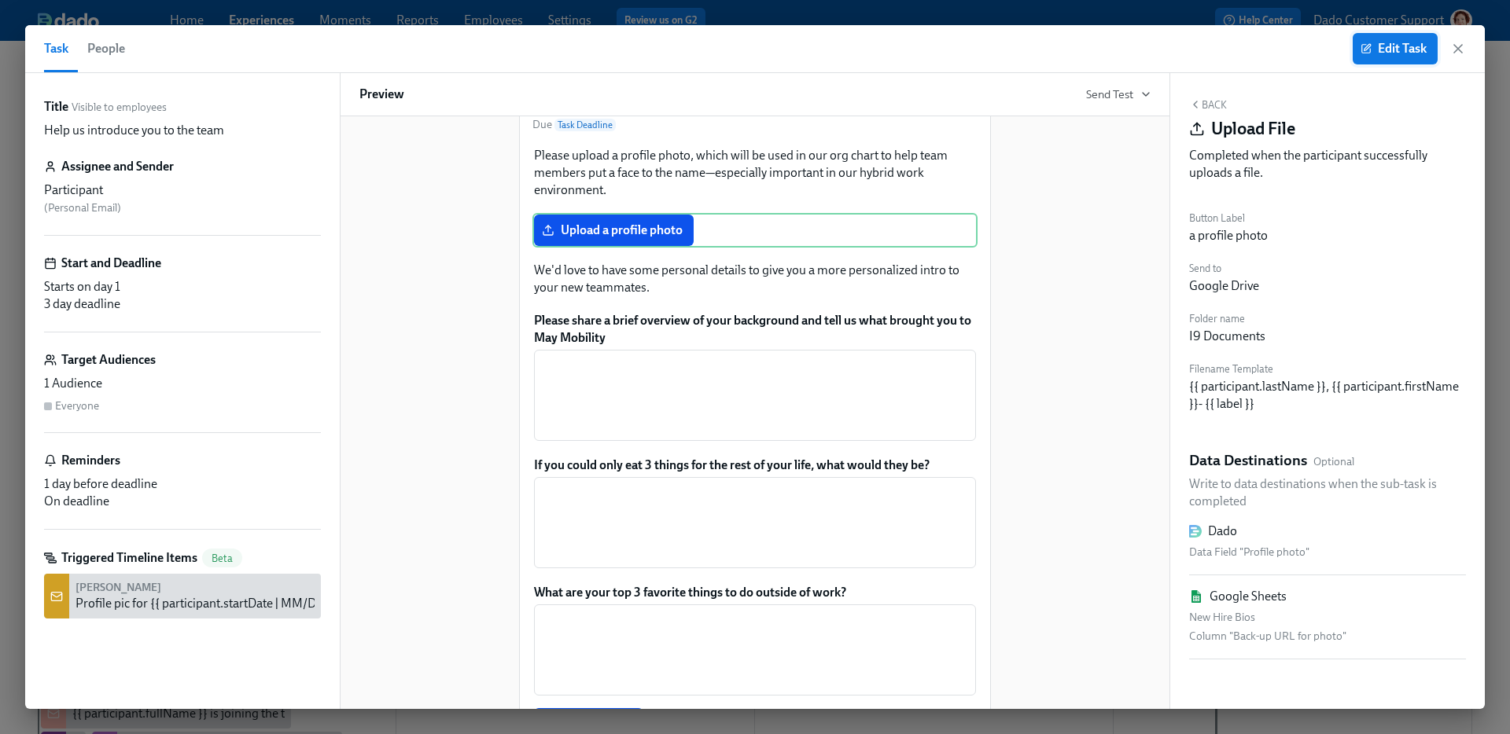
click at [1426, 47] on button "Edit Task" at bounding box center [1394, 48] width 85 height 31
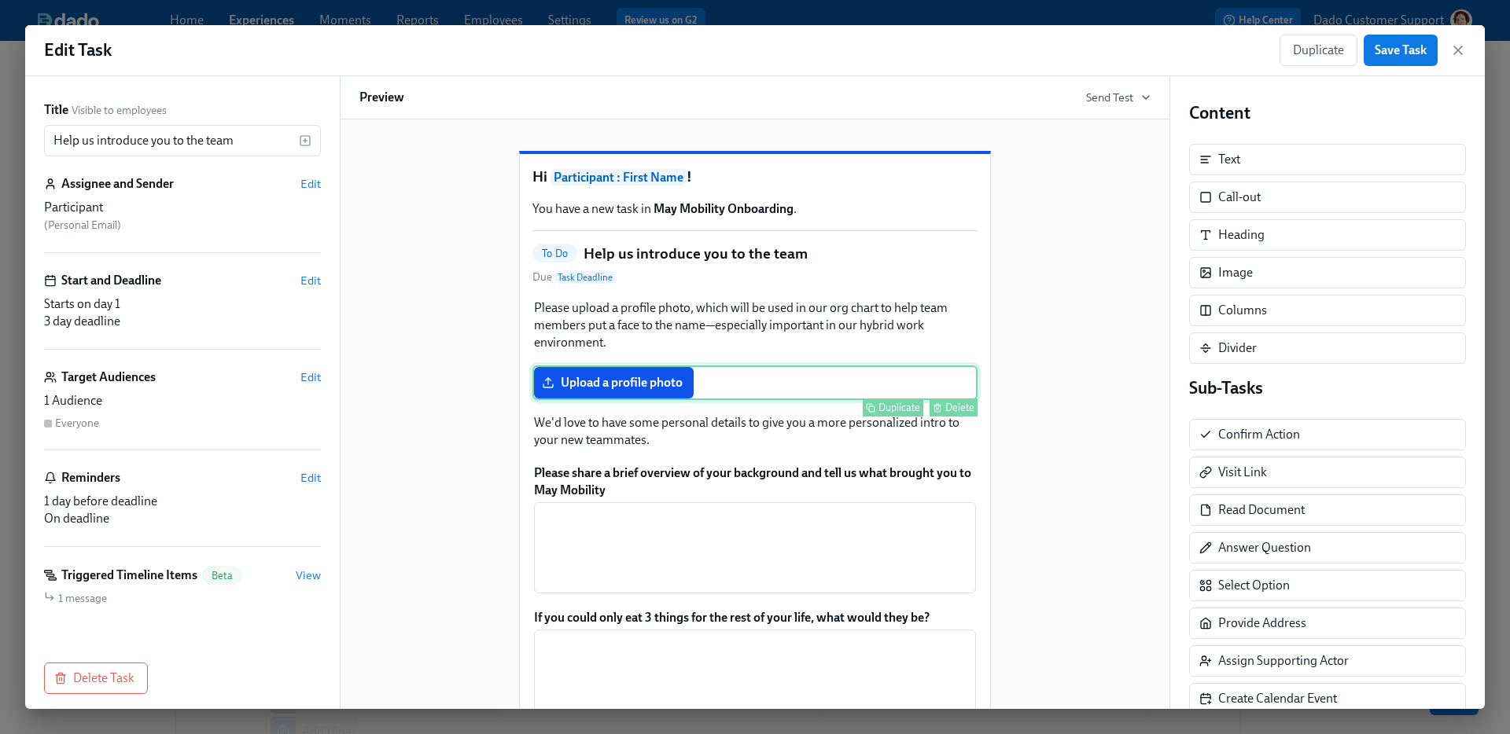
click at [708, 417] on div "Duplicate Delete" at bounding box center [756, 408] width 442 height 18
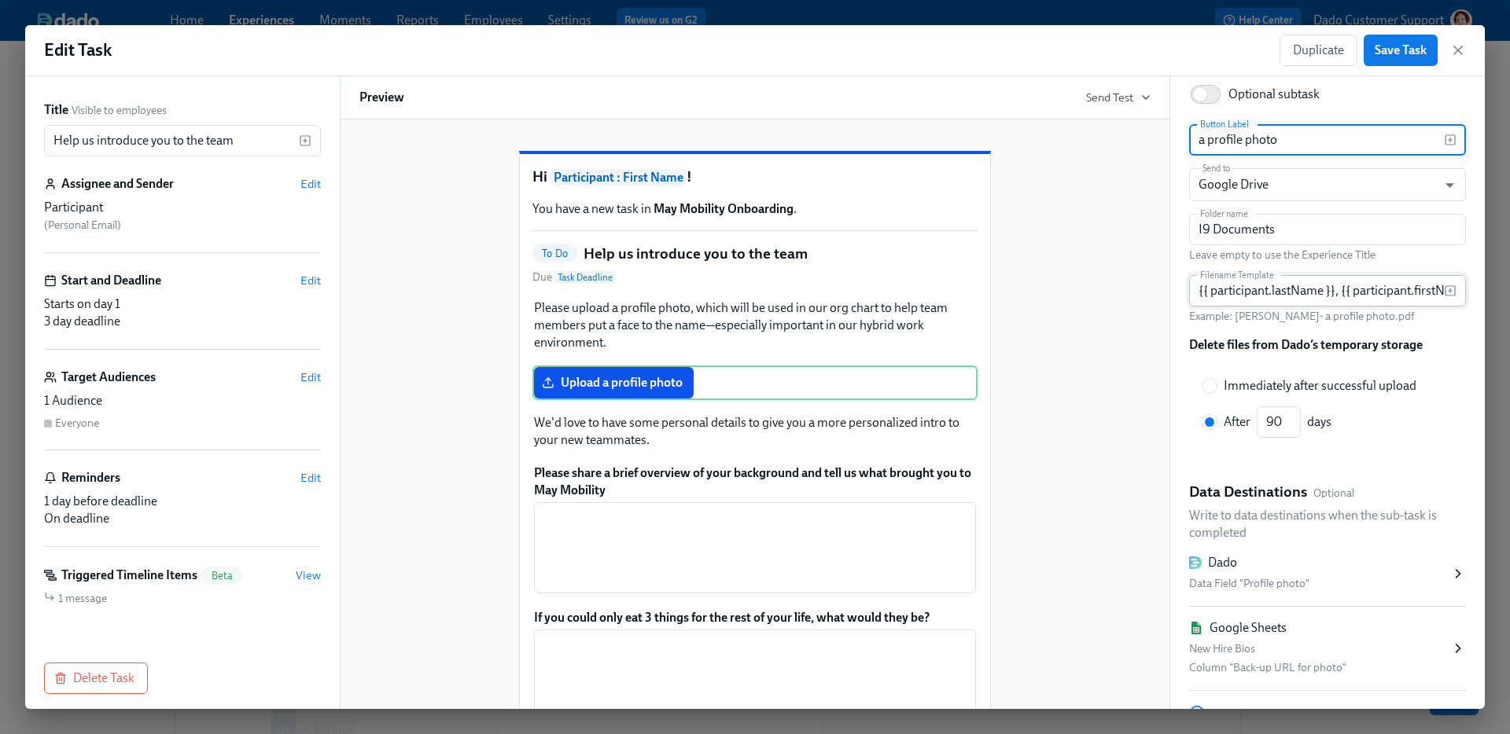
scroll to position [212, 0]
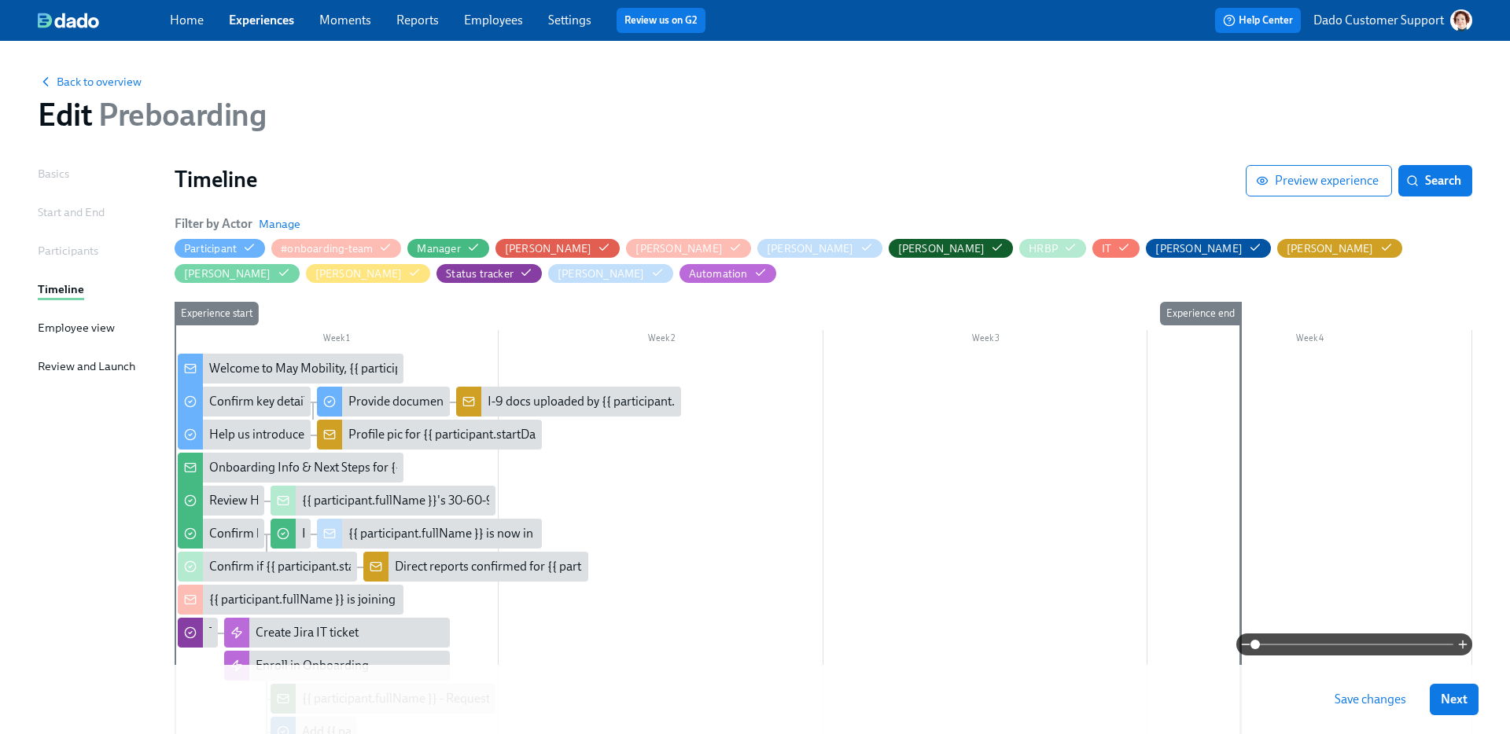
click at [556, 15] on link "Settings" at bounding box center [569, 20] width 43 height 15
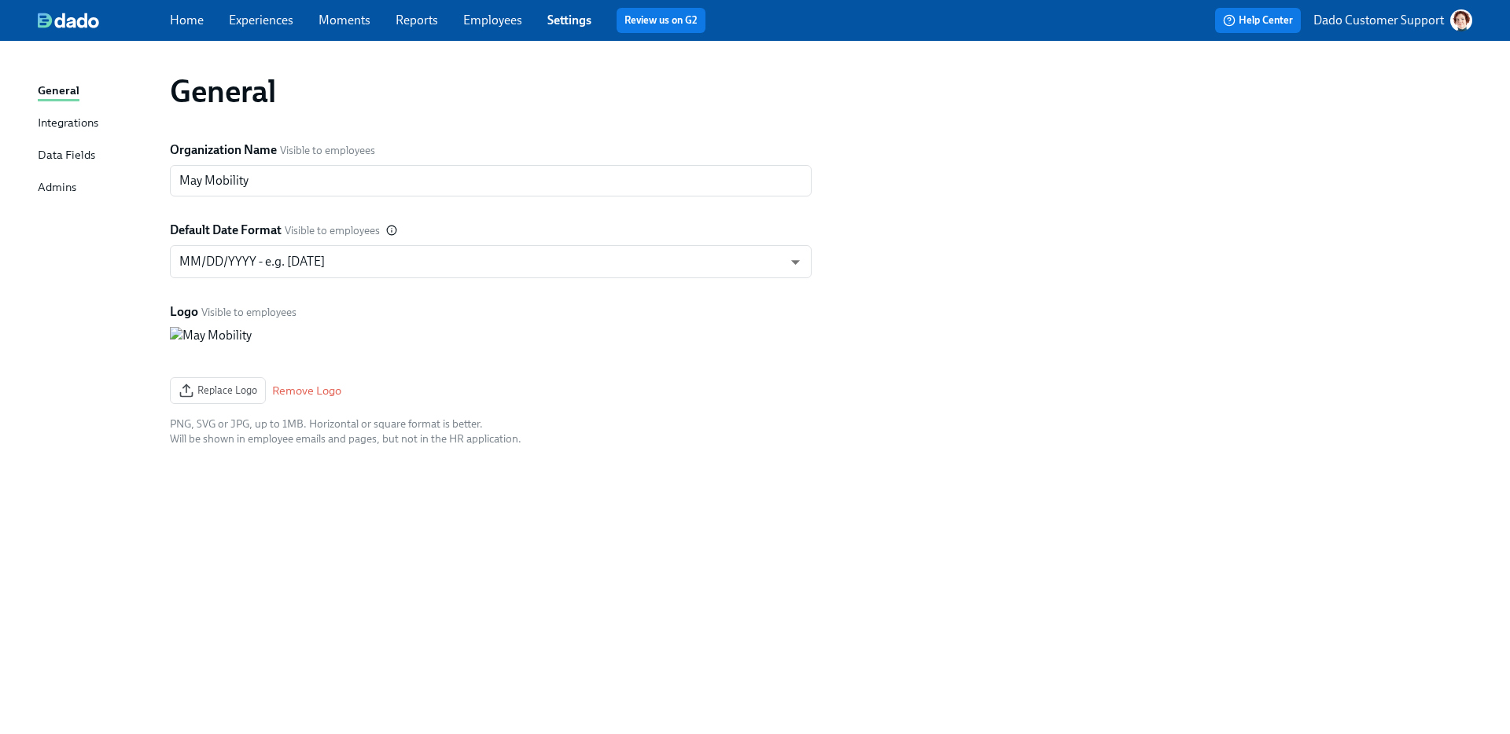
click at [481, 25] on link "Employees" at bounding box center [492, 20] width 59 height 15
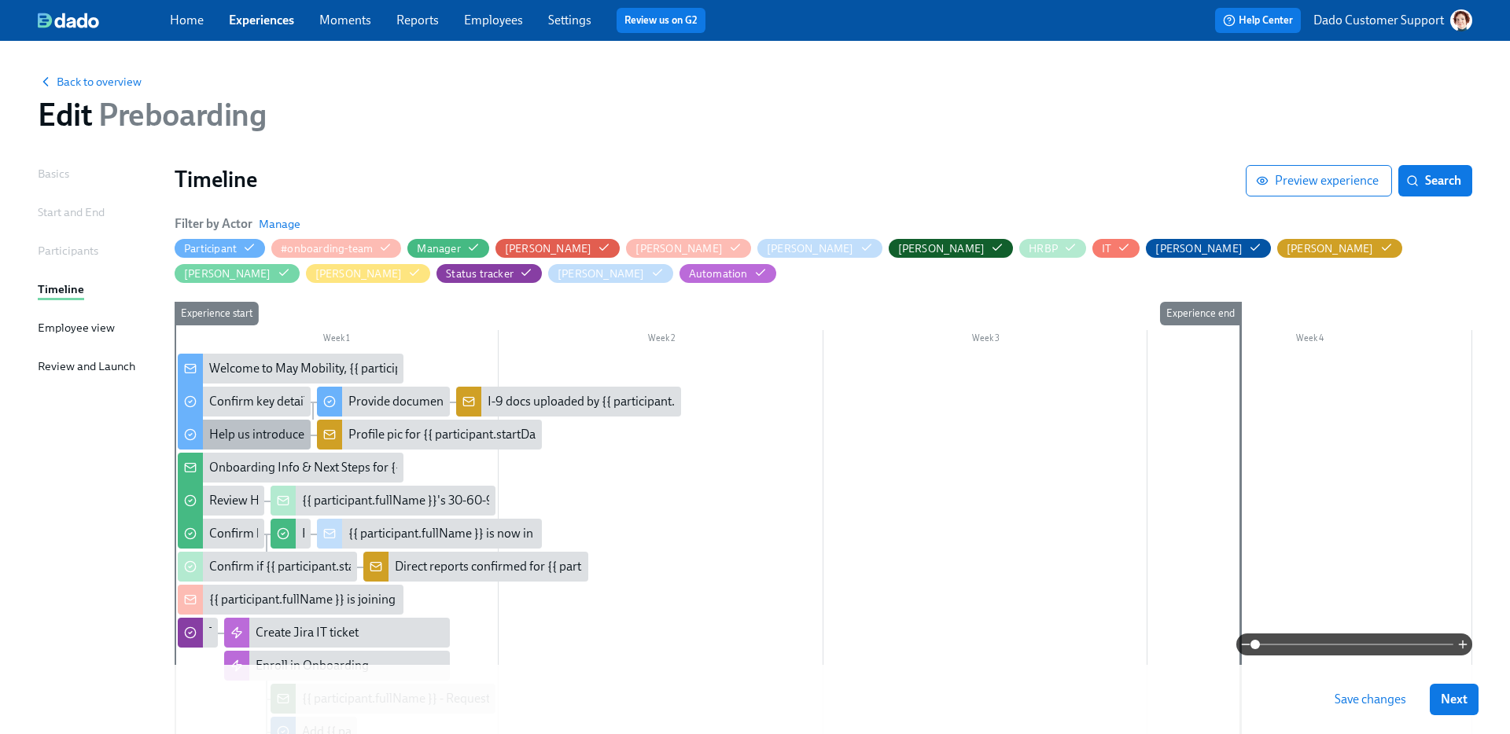
click at [242, 428] on div "Help us introduce you to the team" at bounding box center [299, 434] width 180 height 17
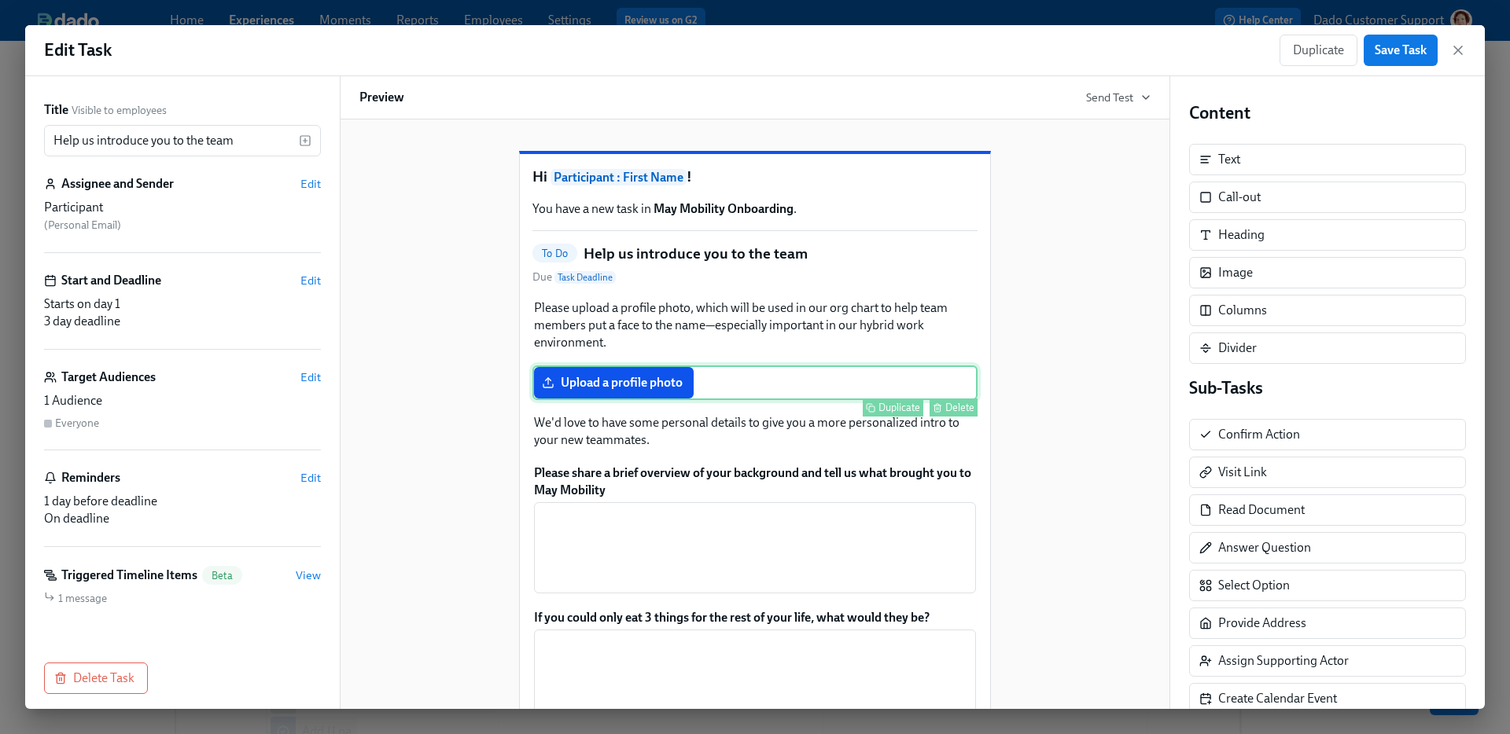
click at [633, 417] on div "Duplicate Delete" at bounding box center [756, 408] width 442 height 18
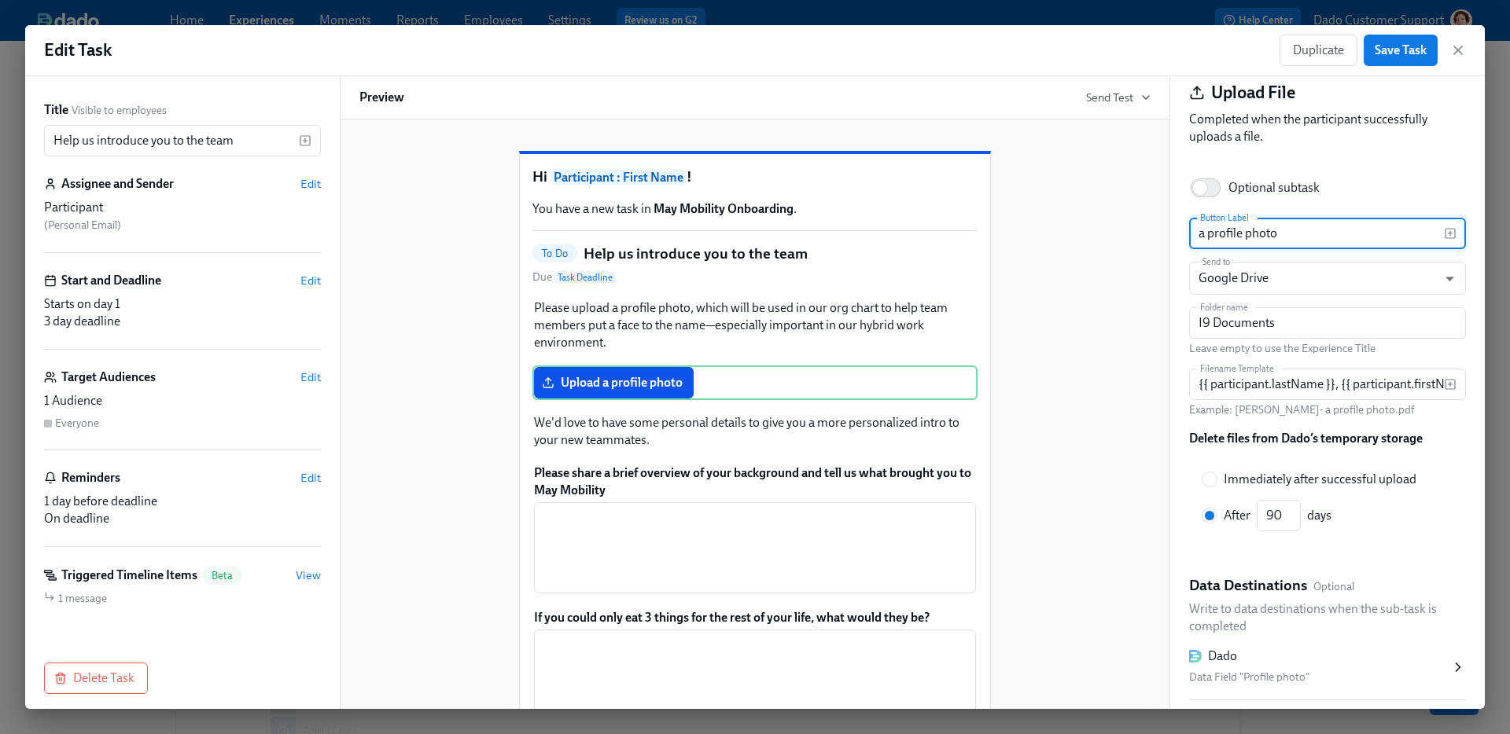
scroll to position [37, 0]
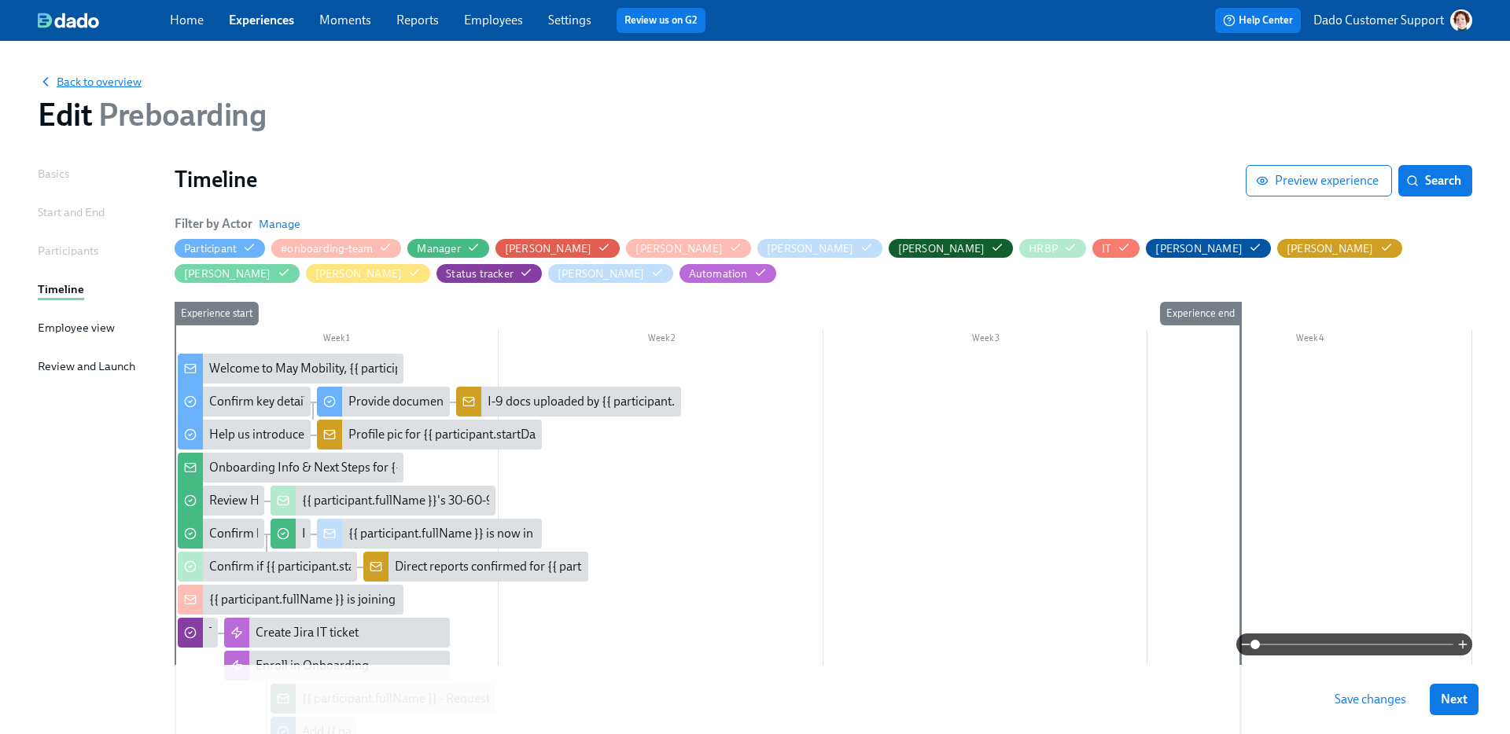
click at [95, 77] on span "Back to overview" at bounding box center [90, 82] width 104 height 16
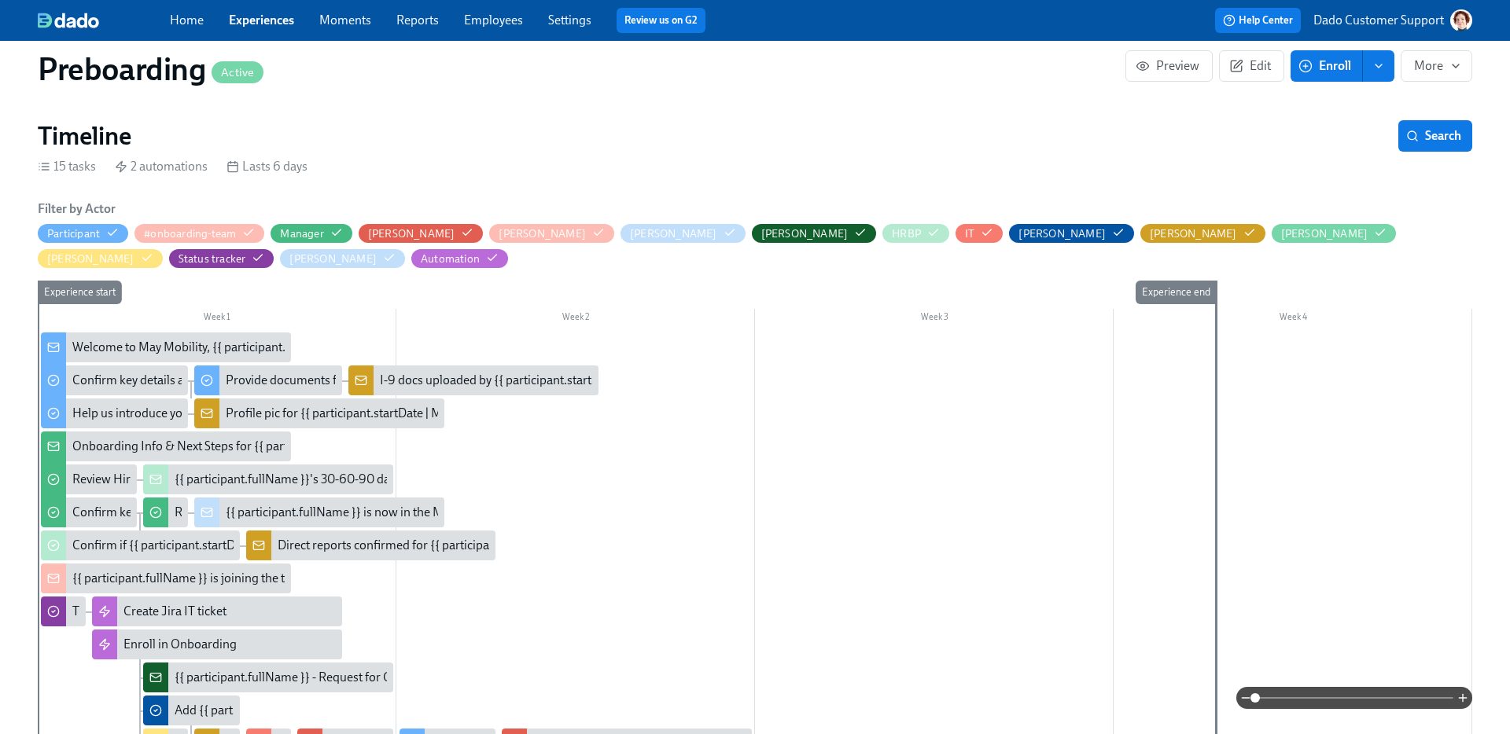
scroll to position [312, 0]
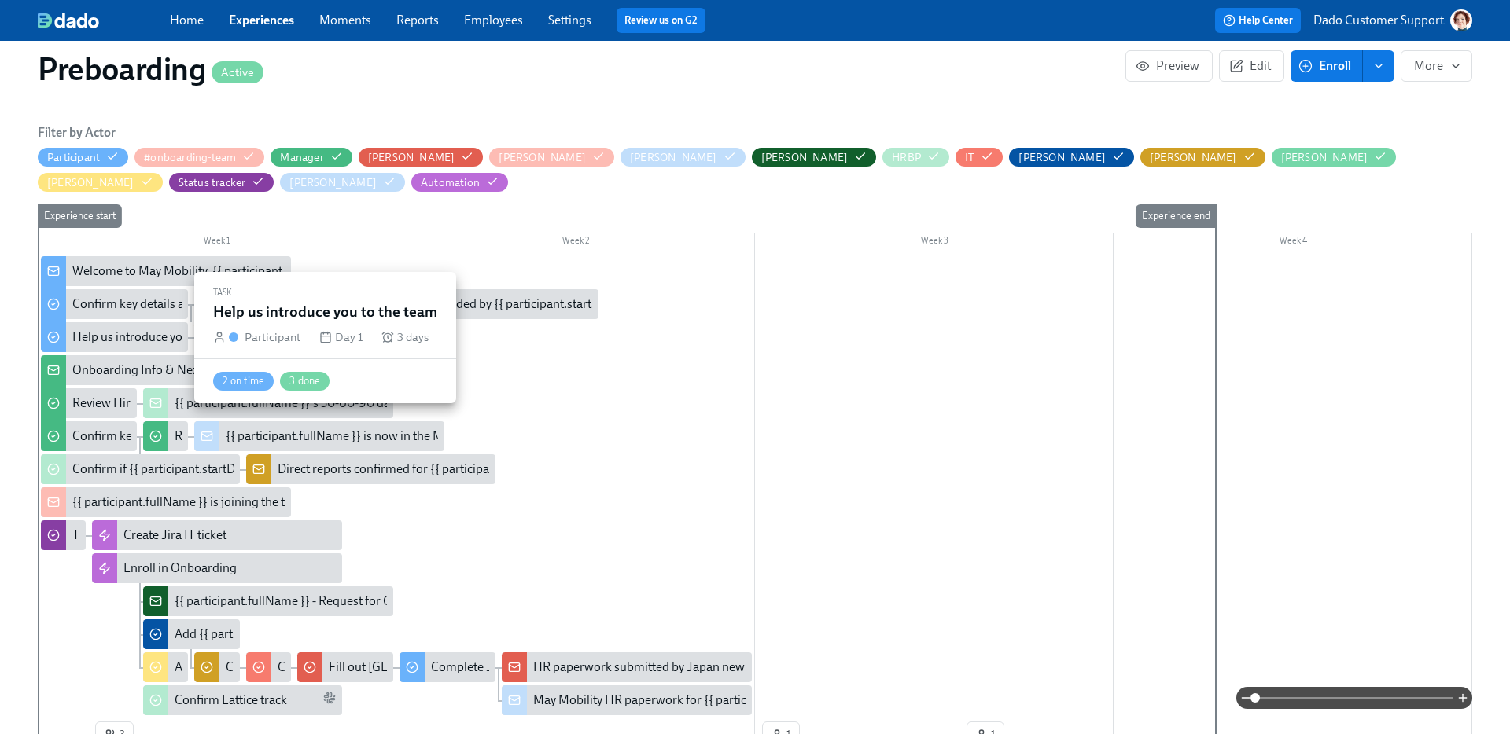
click at [119, 333] on div "Help us introduce you to the team" at bounding box center [162, 337] width 180 height 17
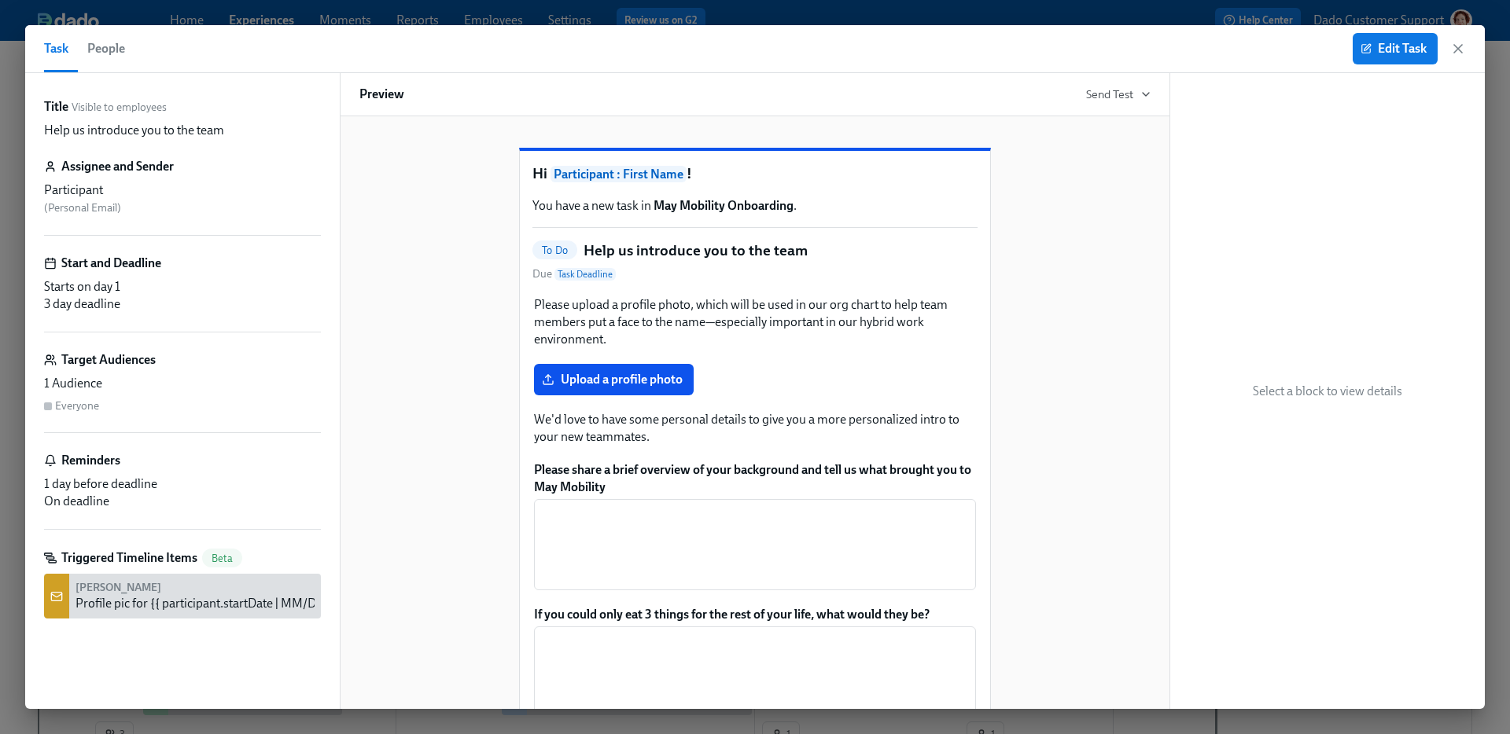
click at [116, 44] on span "People" at bounding box center [106, 49] width 38 height 22
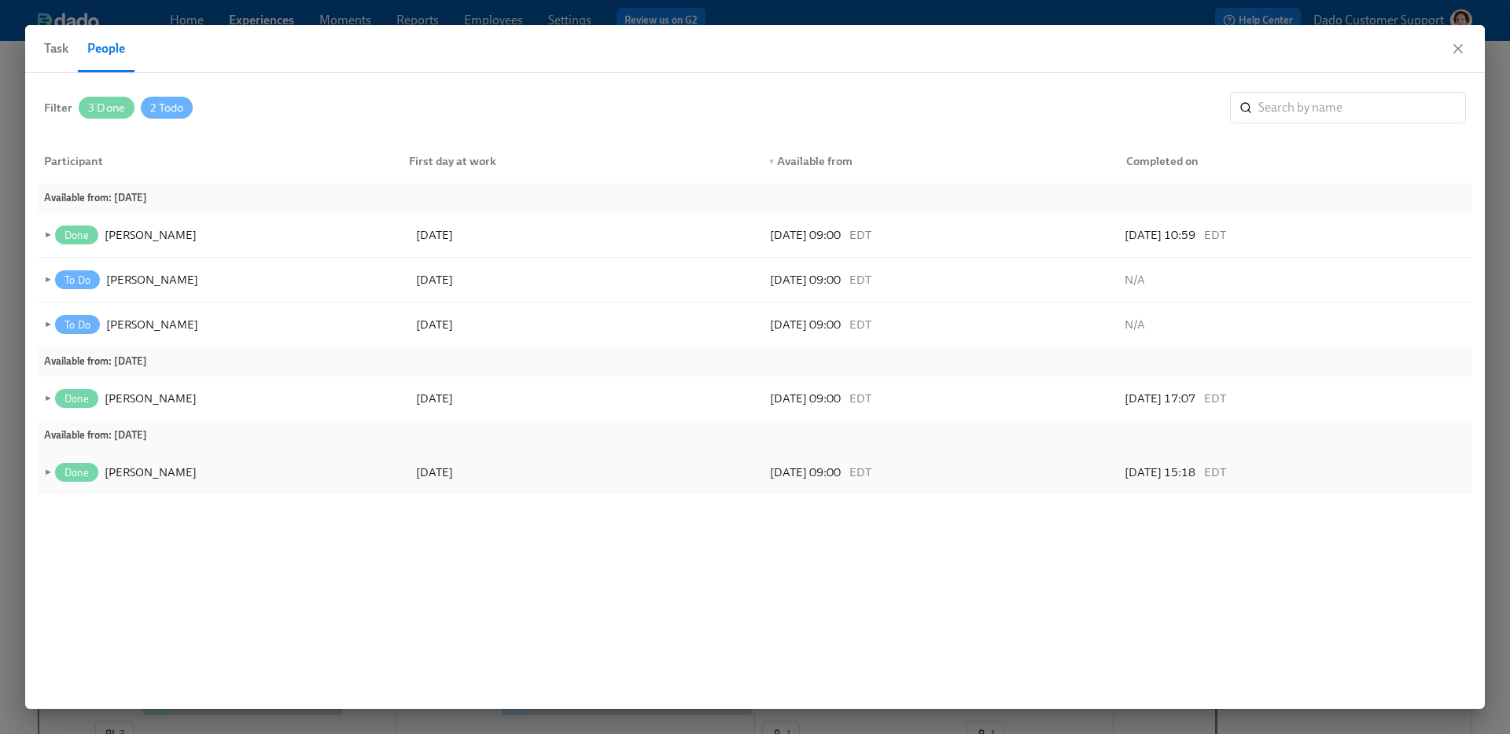
click at [45, 471] on span "►" at bounding box center [46, 472] width 11 height 17
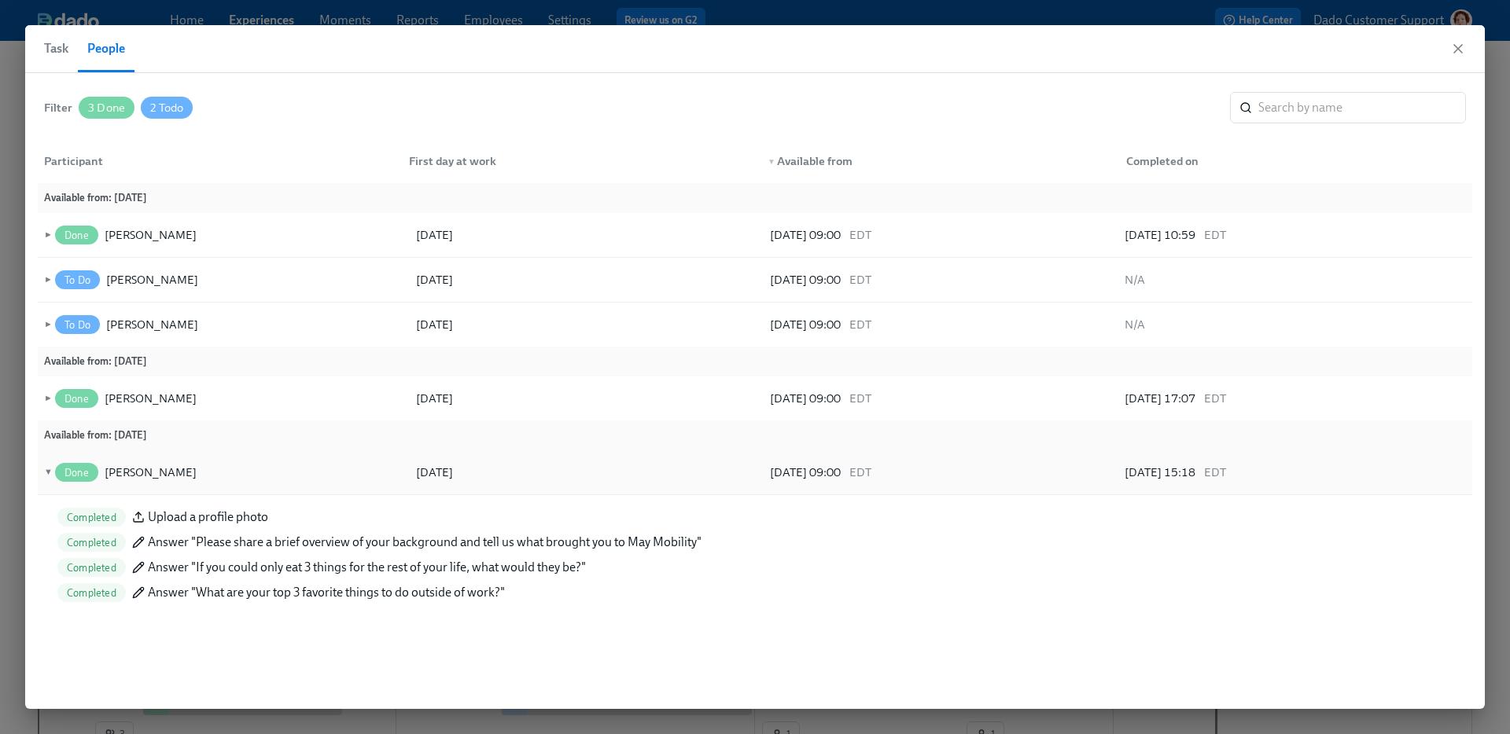
click at [45, 471] on span "▼" at bounding box center [46, 472] width 11 height 17
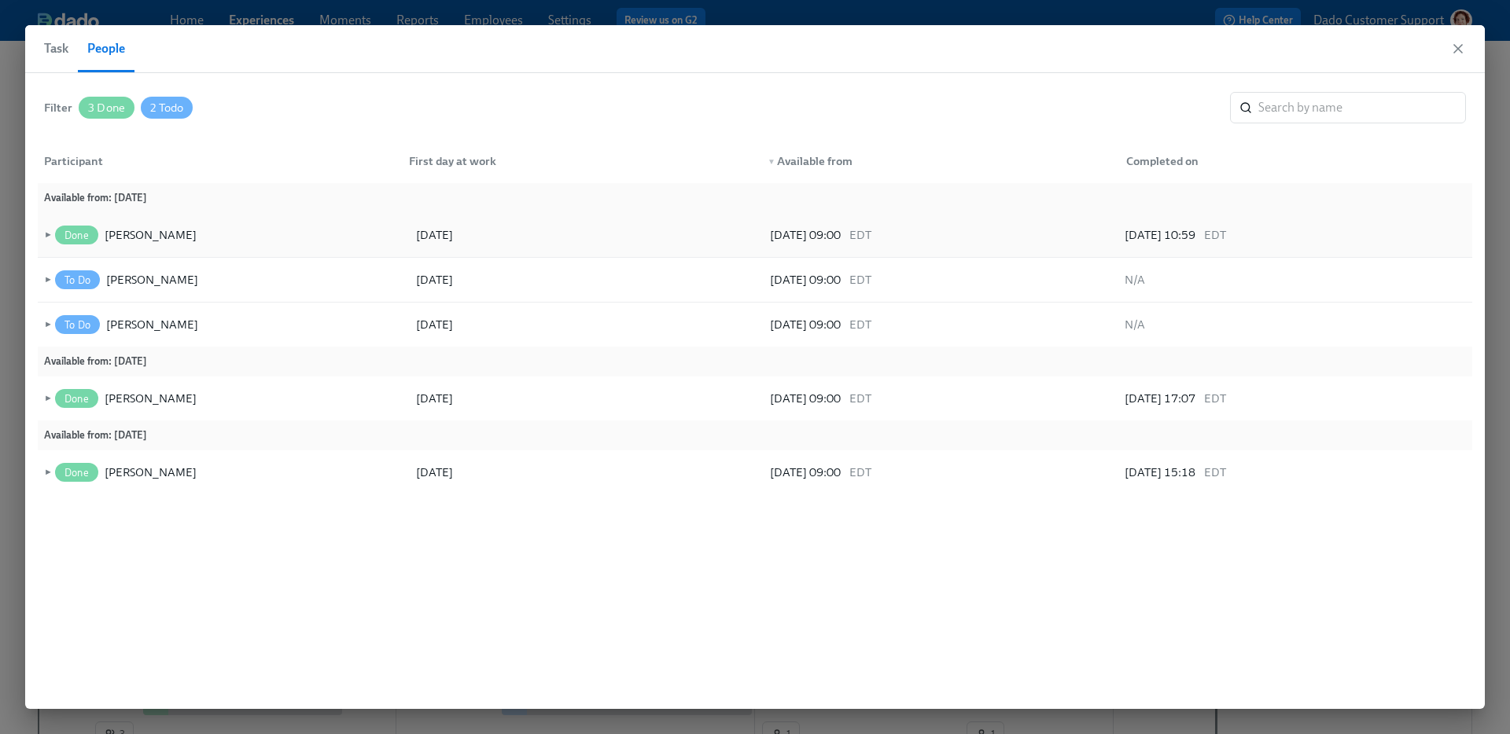
click at [46, 232] on span "►" at bounding box center [46, 234] width 11 height 17
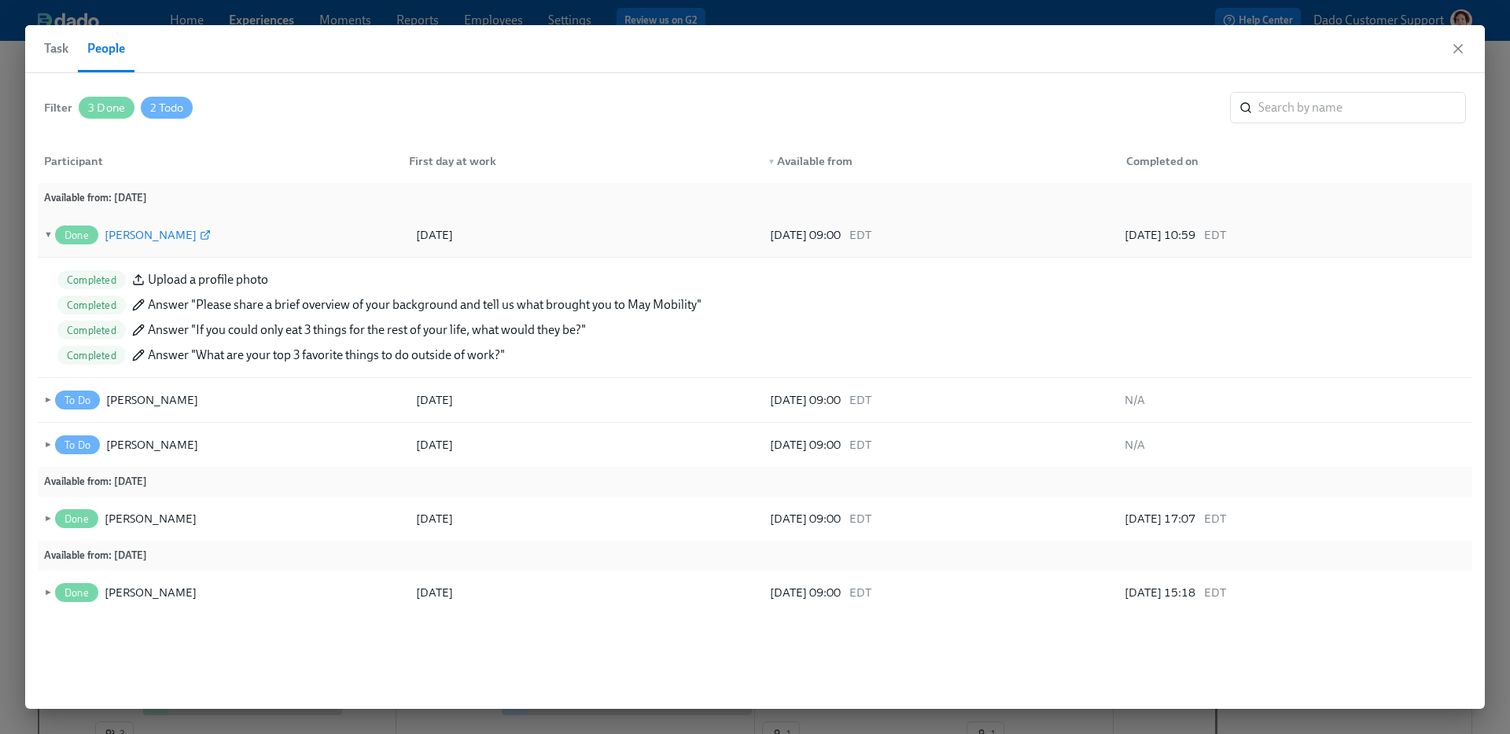
click at [207, 233] on icon at bounding box center [208, 232] width 3 height 3
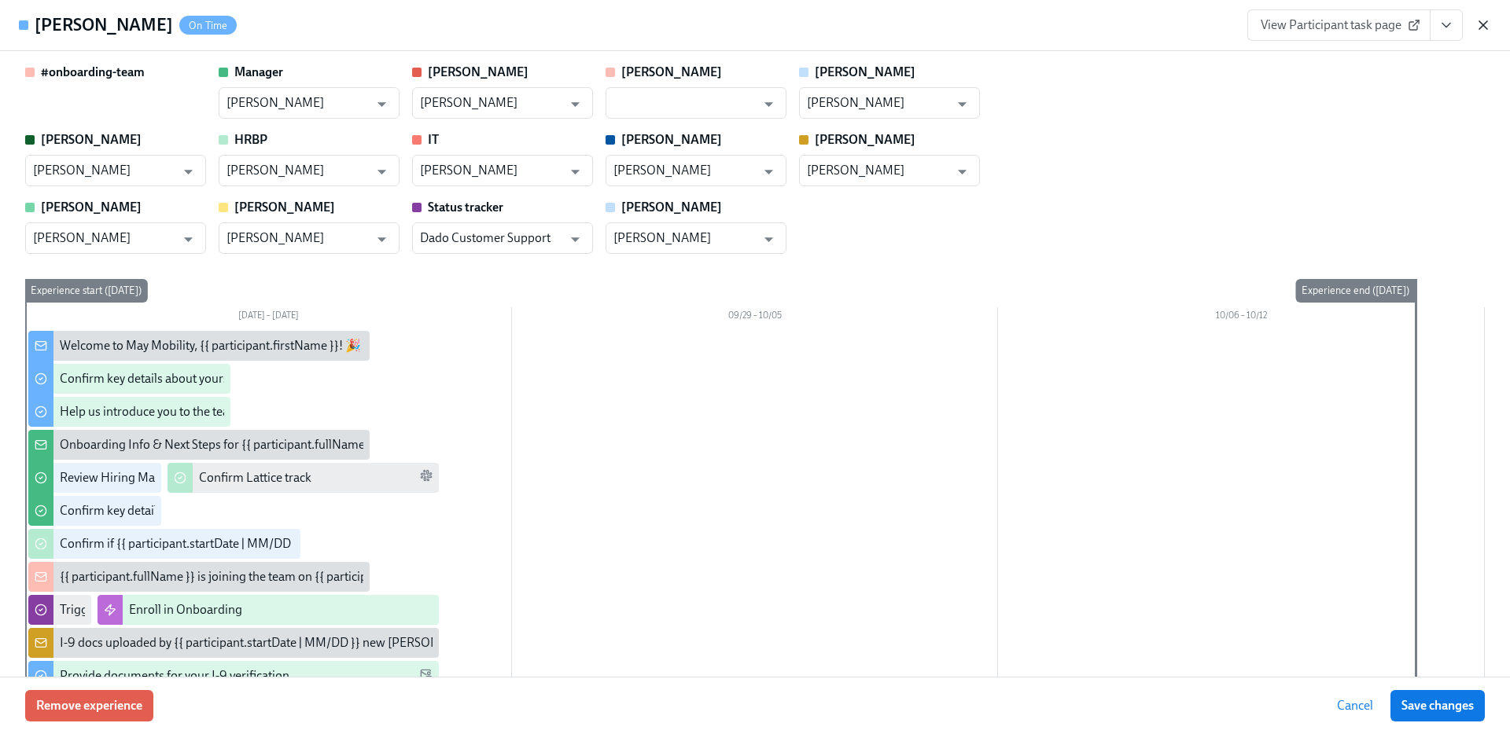
click at [1483, 24] on icon "button" at bounding box center [1483, 25] width 8 height 8
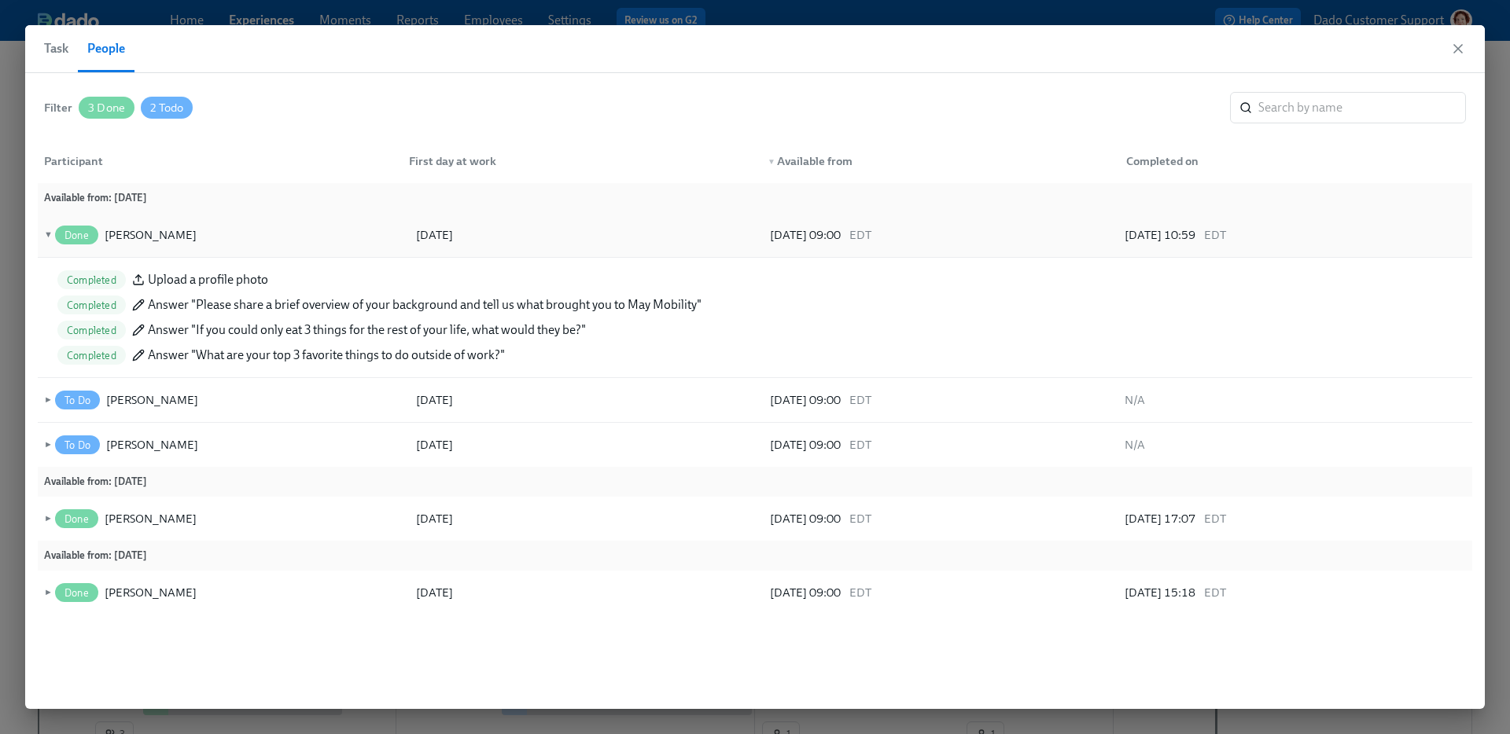
click at [53, 230] on div "Done [PERSON_NAME]" at bounding box center [133, 235] width 162 height 19
click at [42, 234] on span "▼" at bounding box center [46, 234] width 11 height 17
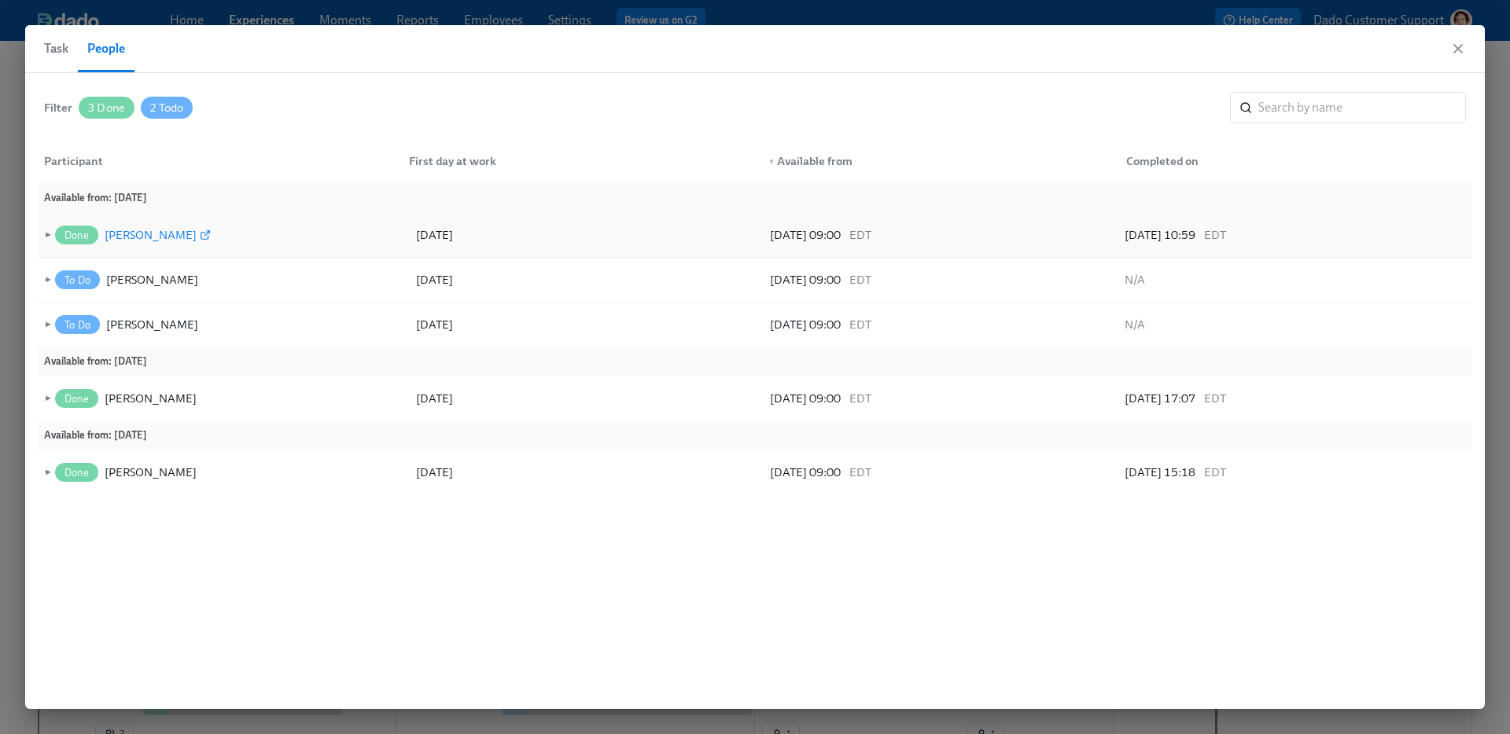
drag, startPoint x: 284, startPoint y: 240, endPoint x: 110, endPoint y: 226, distance: 174.3
click at [110, 226] on div "Done [PERSON_NAME]" at bounding box center [229, 234] width 355 height 31
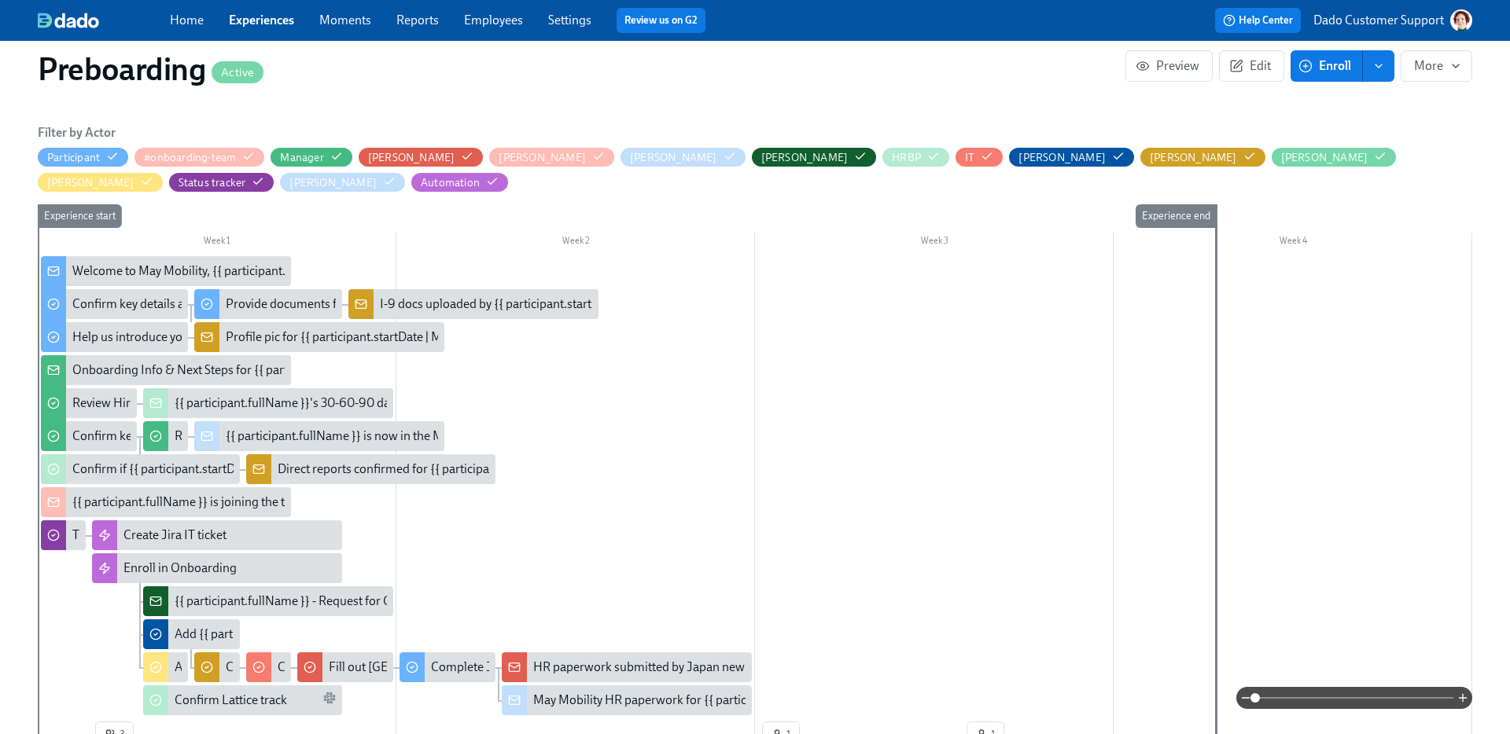
click at [488, 23] on link "Employees" at bounding box center [493, 20] width 59 height 15
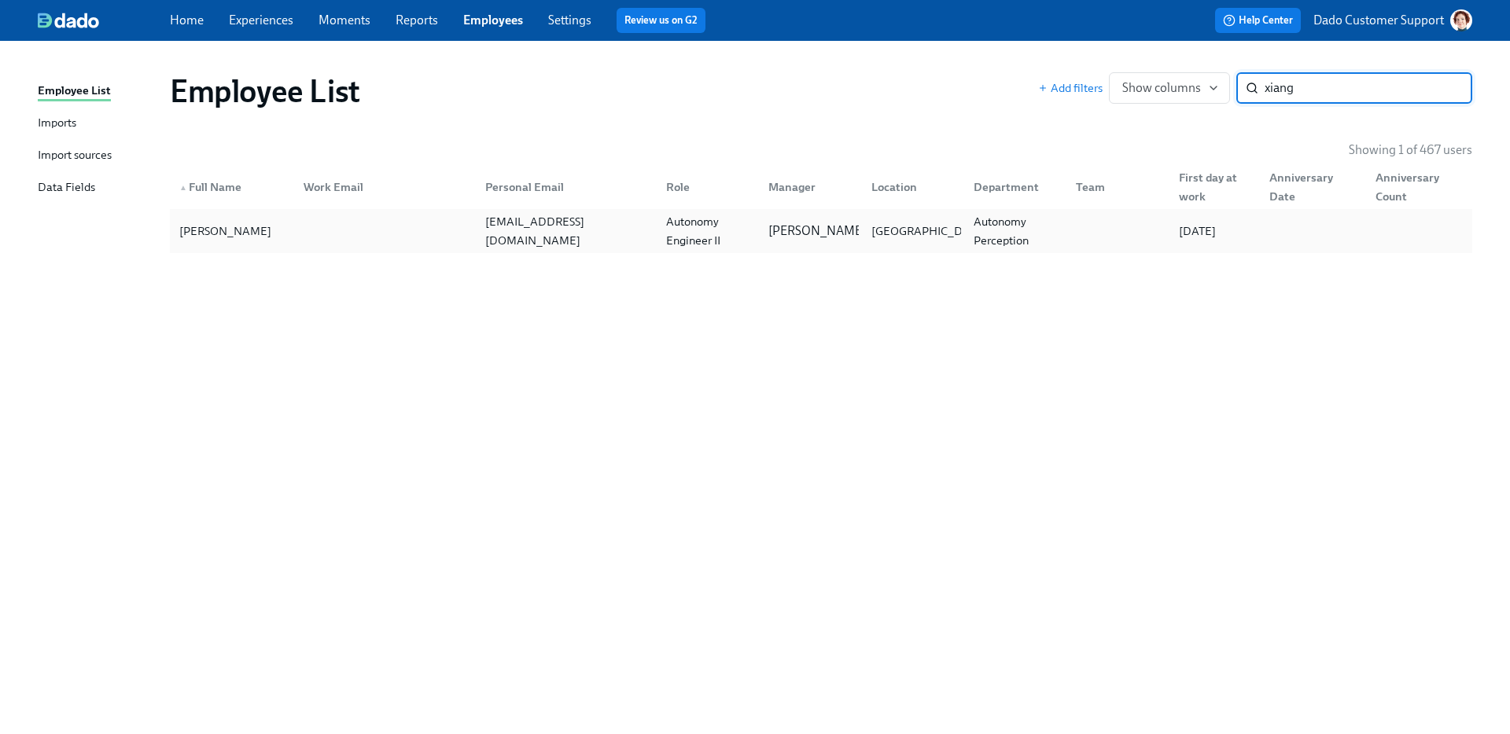
type input "xiang"
click at [263, 237] on div "[PERSON_NAME]" at bounding box center [232, 230] width 118 height 31
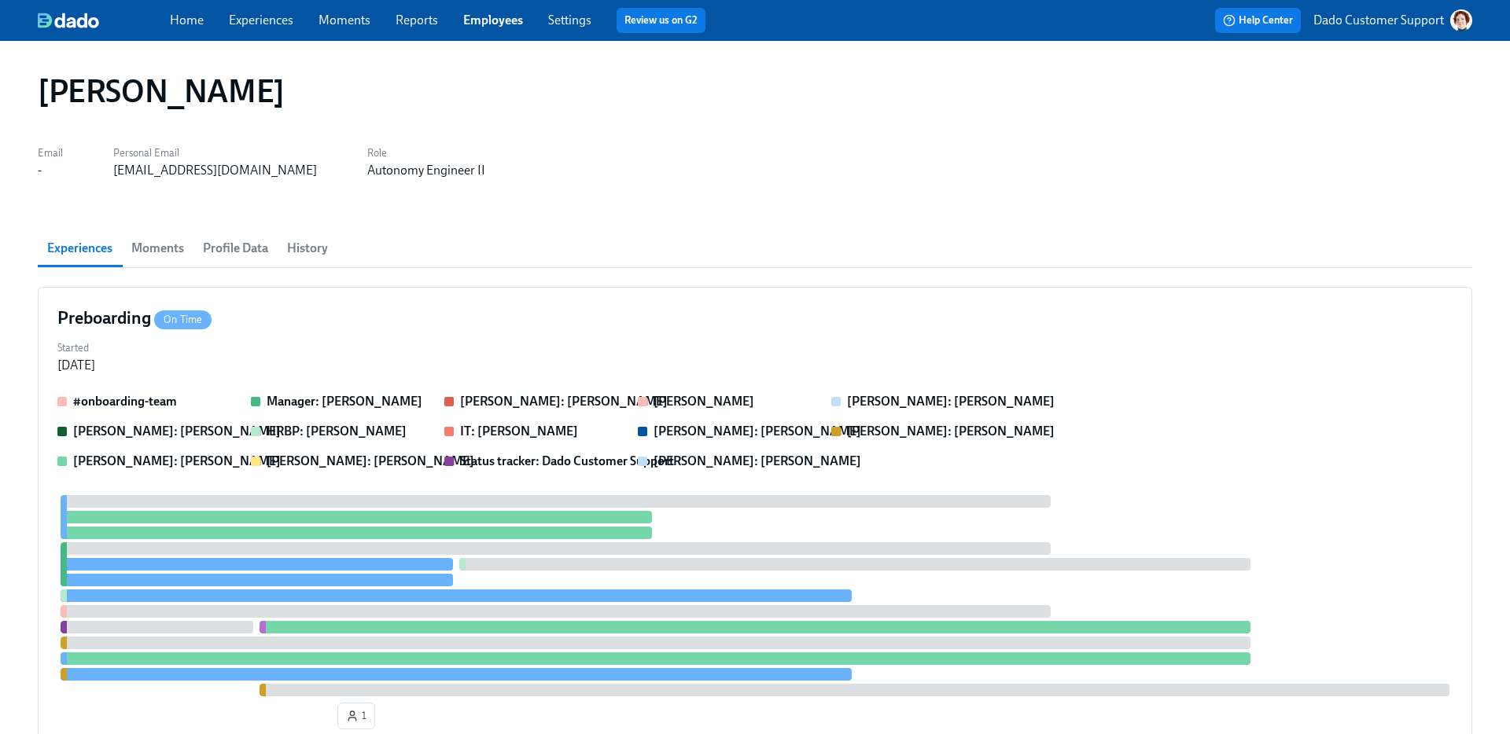
click at [293, 250] on span "History" at bounding box center [307, 248] width 41 height 22
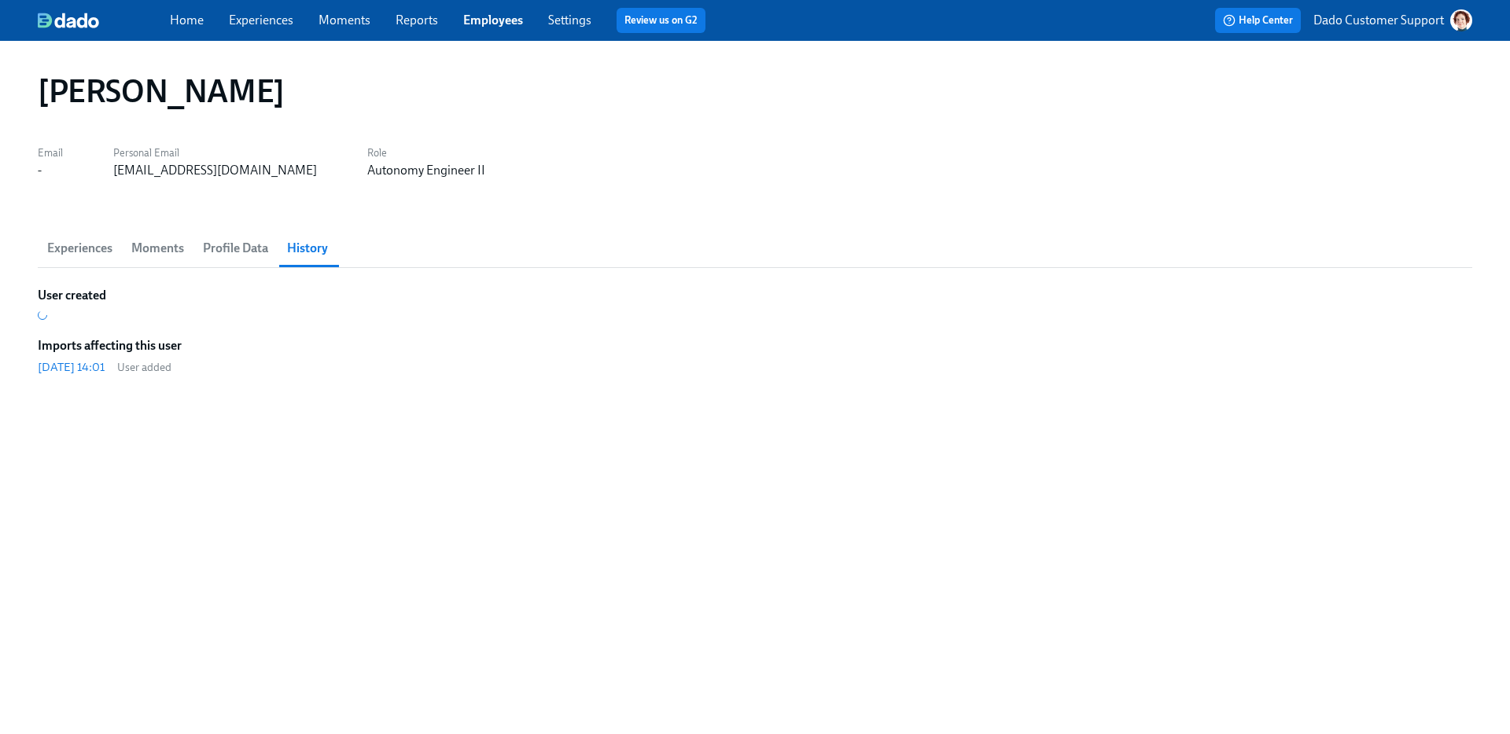
click at [236, 242] on span "Profile Data" at bounding box center [235, 248] width 65 height 22
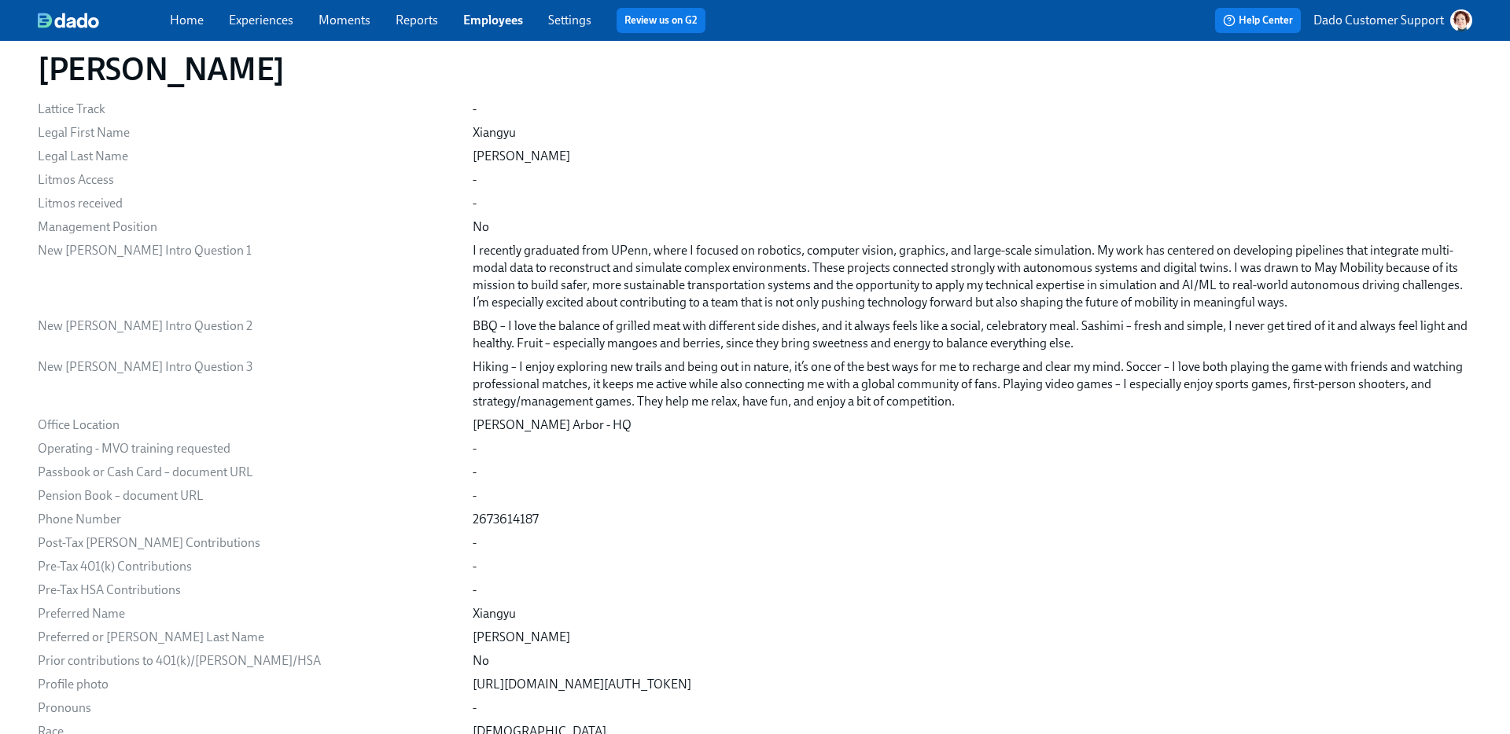
scroll to position [1813, 0]
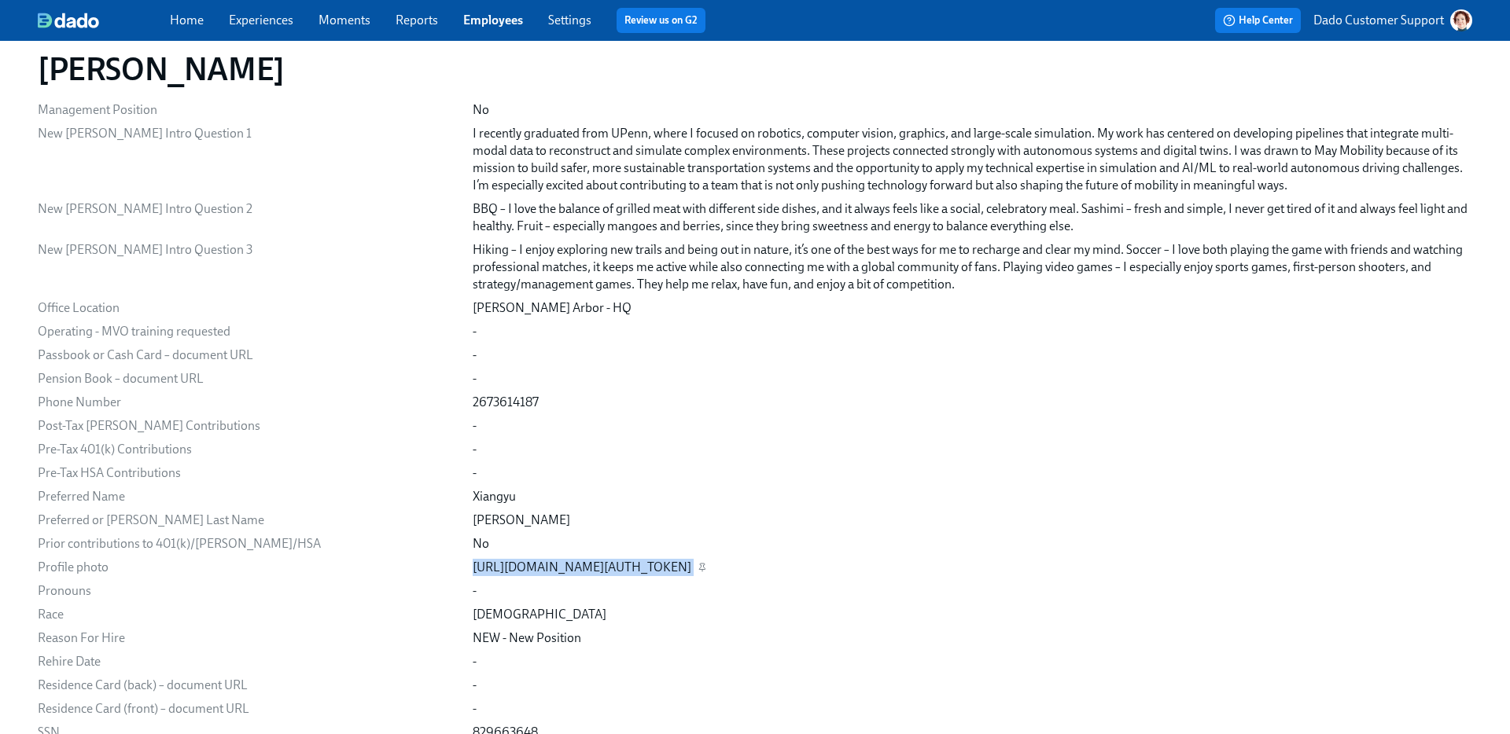
drag, startPoint x: 418, startPoint y: 566, endPoint x: 1400, endPoint y: 565, distance: 981.3
copy div "[URL][DOMAIN_NAME][AUTH_TOKEN]"
click at [83, 70] on h1 "[PERSON_NAME]" at bounding box center [161, 69] width 247 height 38
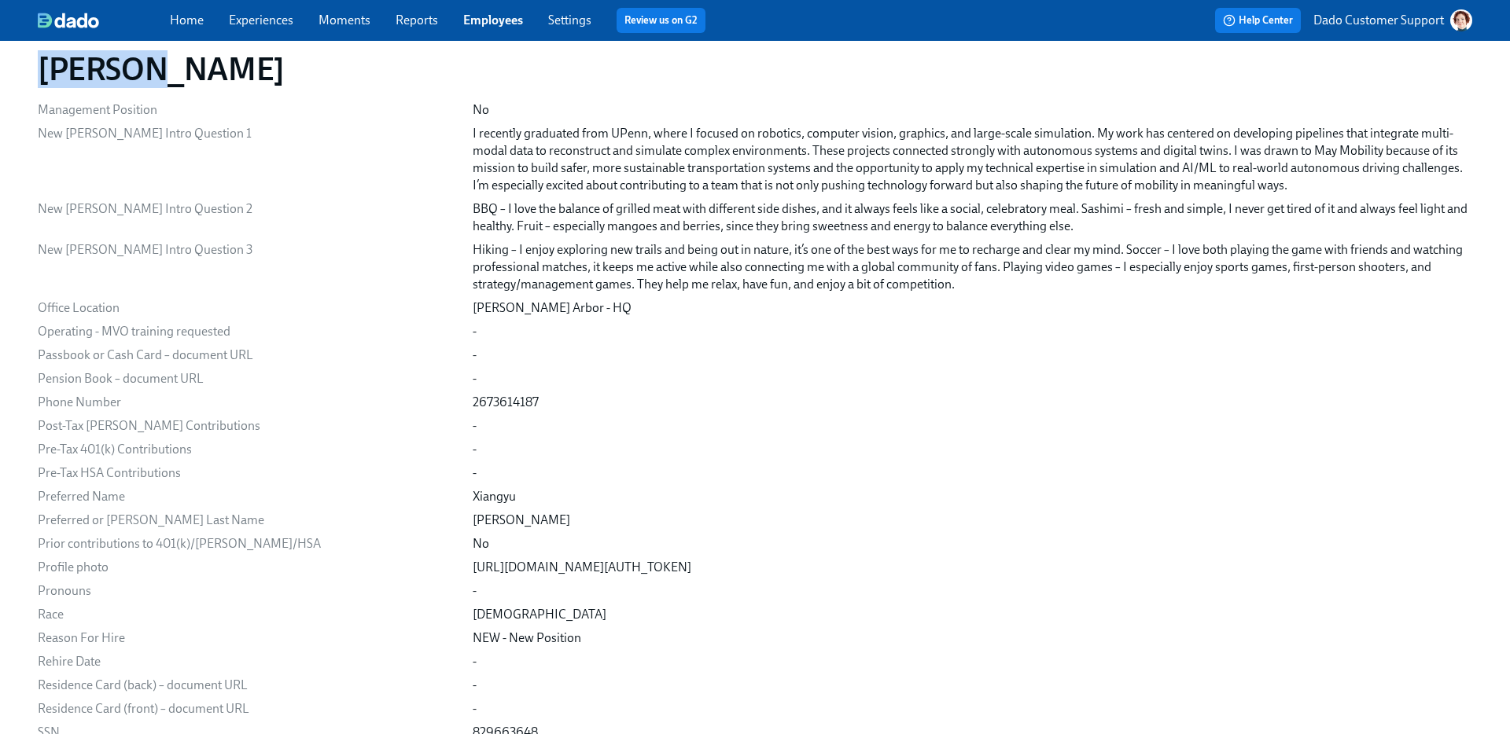
copy h1 "Xiangyu"
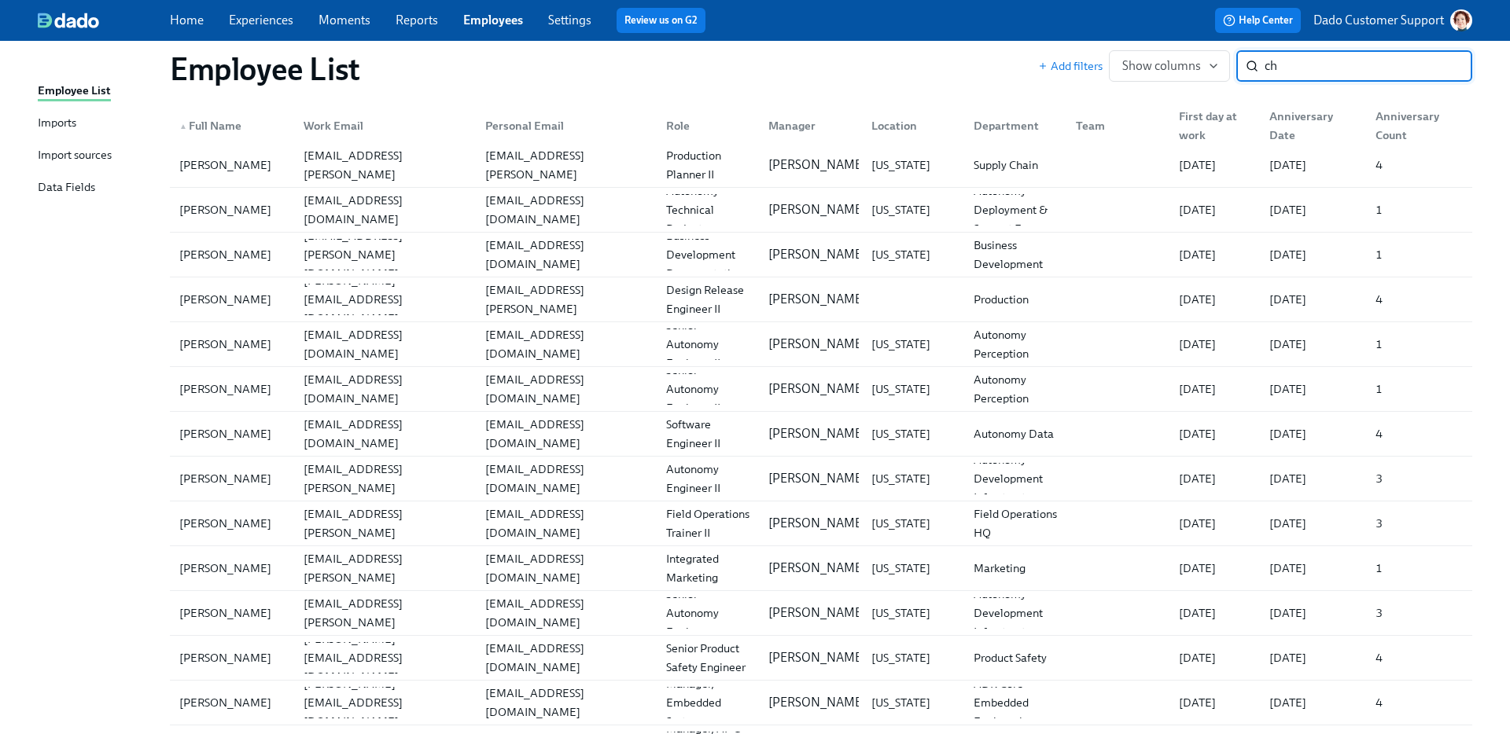
scroll to position [635, 0]
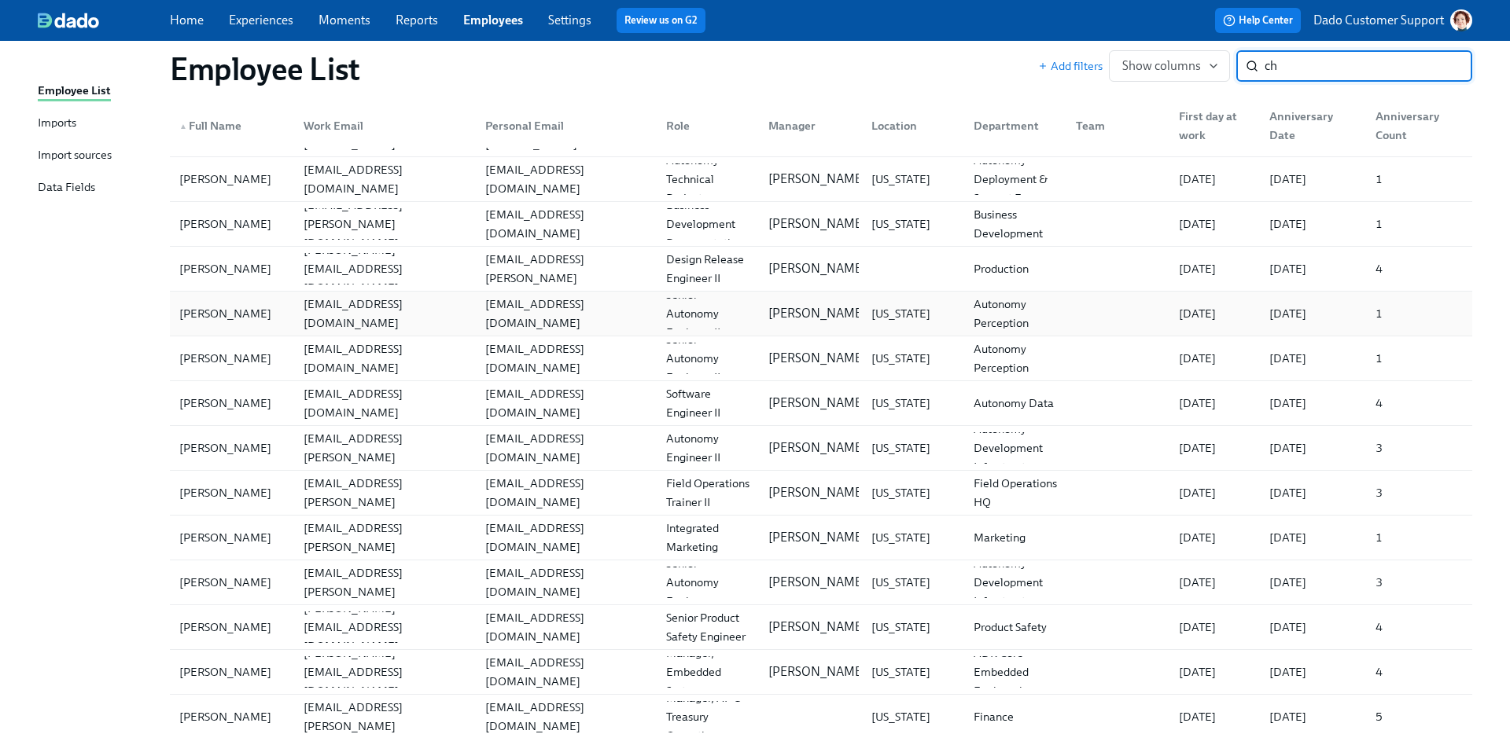
type input "ch"
click at [234, 296] on div "[PERSON_NAME] [PERSON_NAME][EMAIL_ADDRESS][PERSON_NAME][DOMAIN_NAME] [EMAIL_ADD…" at bounding box center [821, 314] width 1302 height 44
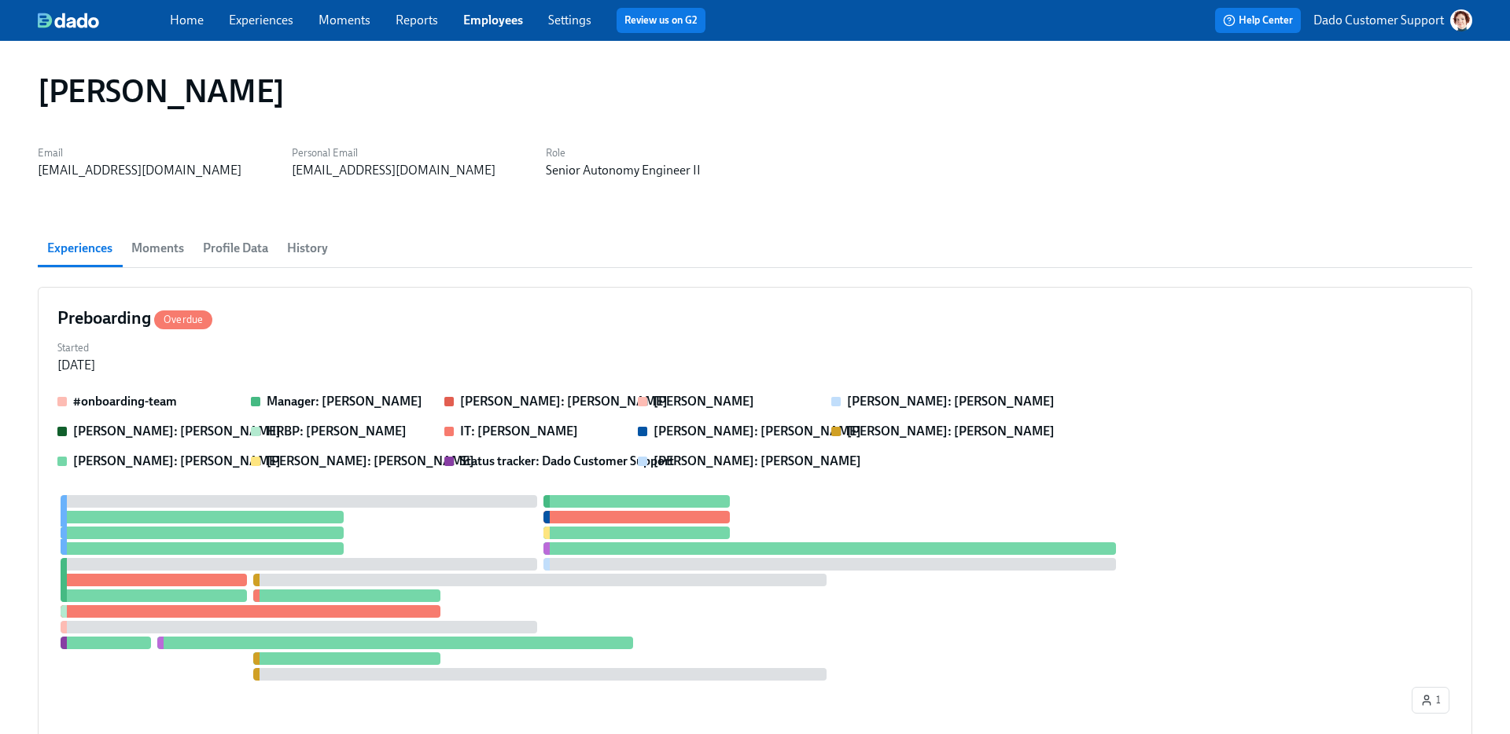
click at [518, 17] on link "Employees" at bounding box center [493, 20] width 60 height 15
